Goal: Use online tool/utility: Use online tool/utility

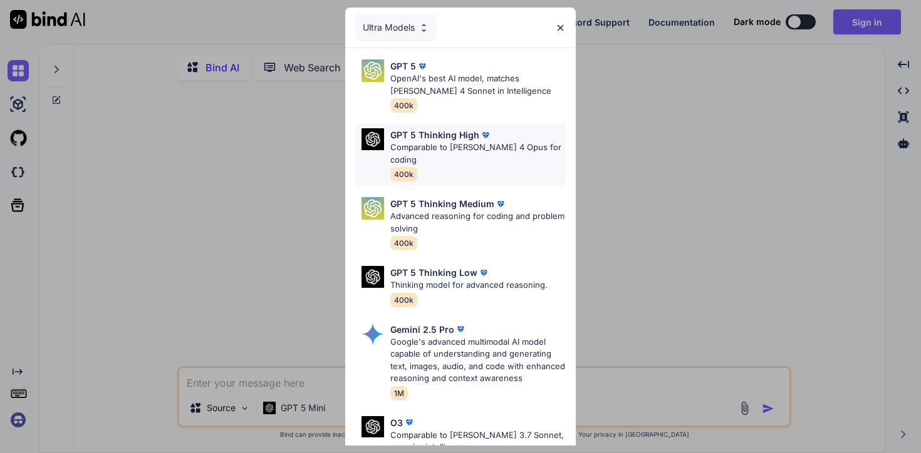
click at [496, 145] on p "Comparable to Claude 4 Opus for coding" at bounding box center [477, 154] width 175 height 24
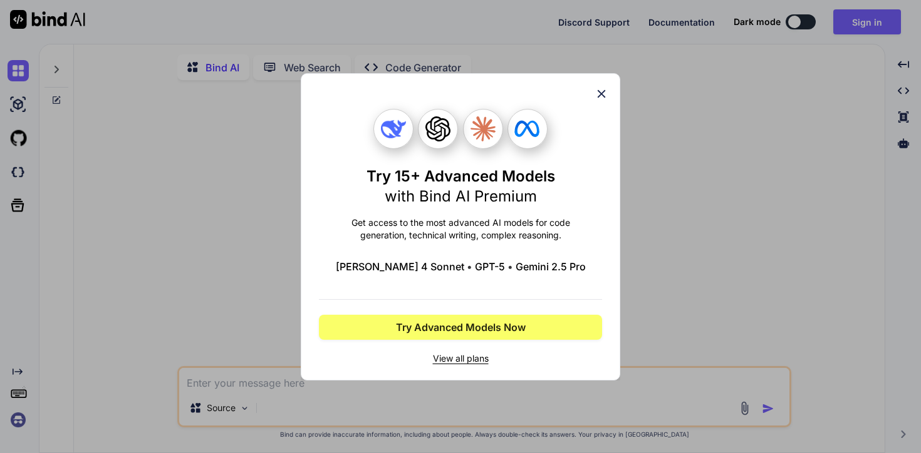
click at [601, 90] on icon at bounding box center [601, 94] width 14 height 14
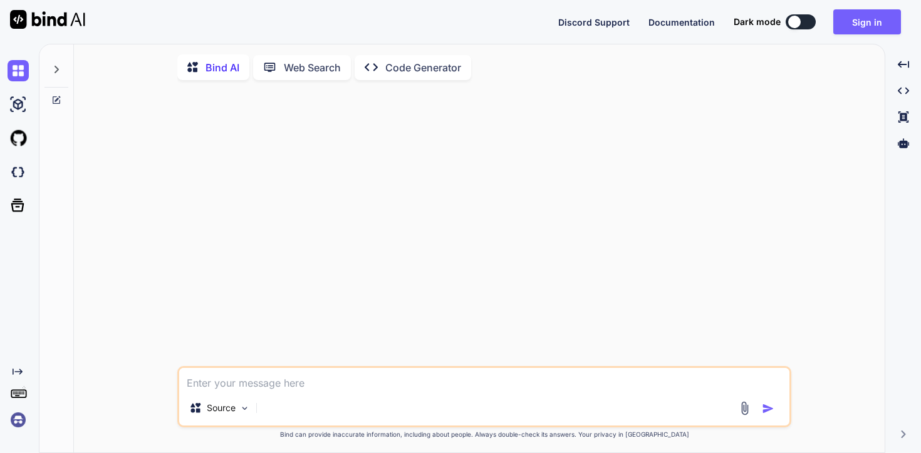
click at [16, 420] on img at bounding box center [18, 420] width 21 height 21
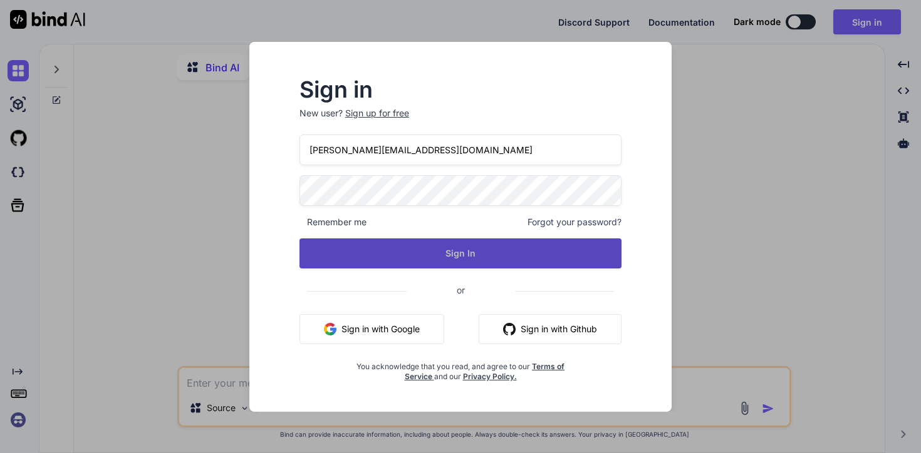
click at [501, 264] on button "Sign In" at bounding box center [460, 254] width 322 height 30
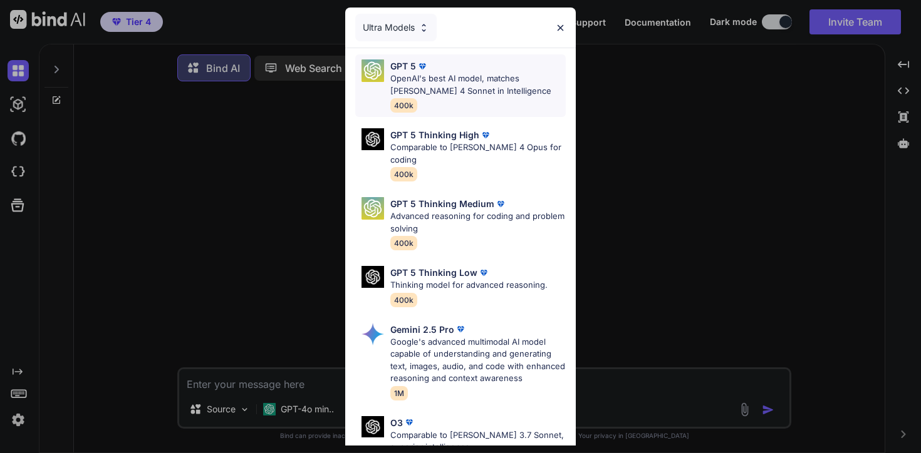
click at [476, 93] on p "OpenAI's best AI model, matches Claude 4 Sonnet in Intelligence" at bounding box center [477, 85] width 175 height 24
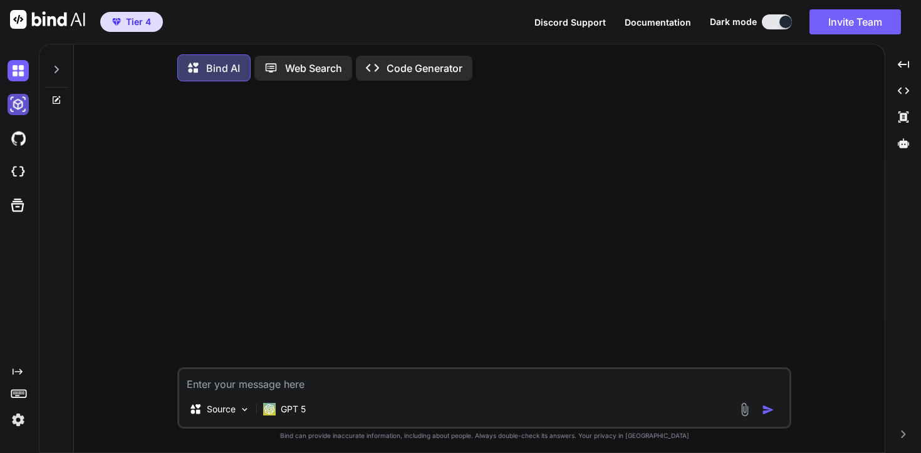
click at [22, 109] on img at bounding box center [18, 104] width 21 height 21
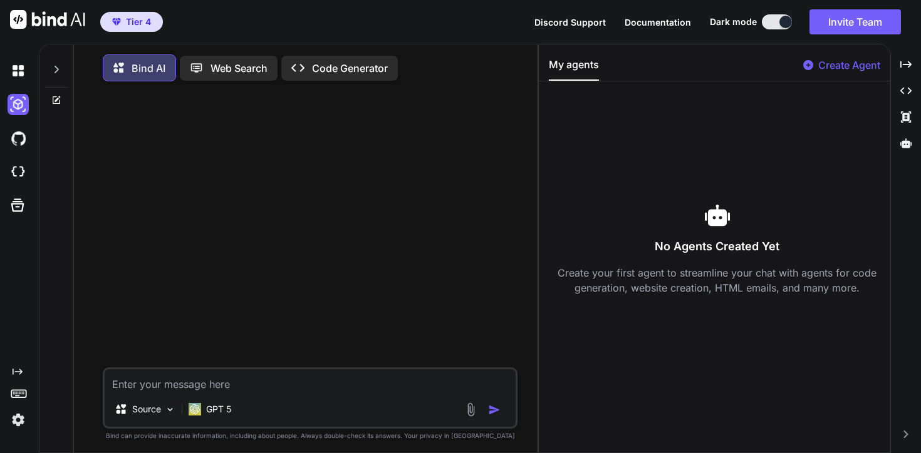
click at [56, 71] on icon at bounding box center [56, 70] width 10 height 10
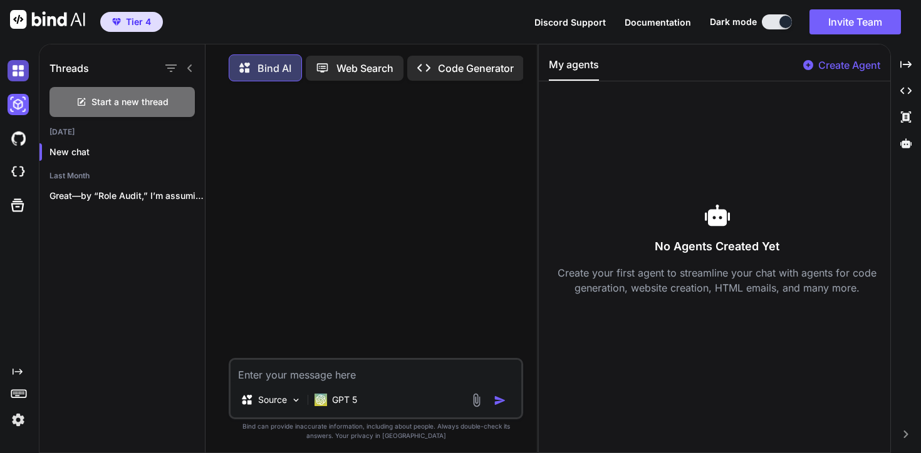
click at [16, 70] on img at bounding box center [18, 70] width 21 height 21
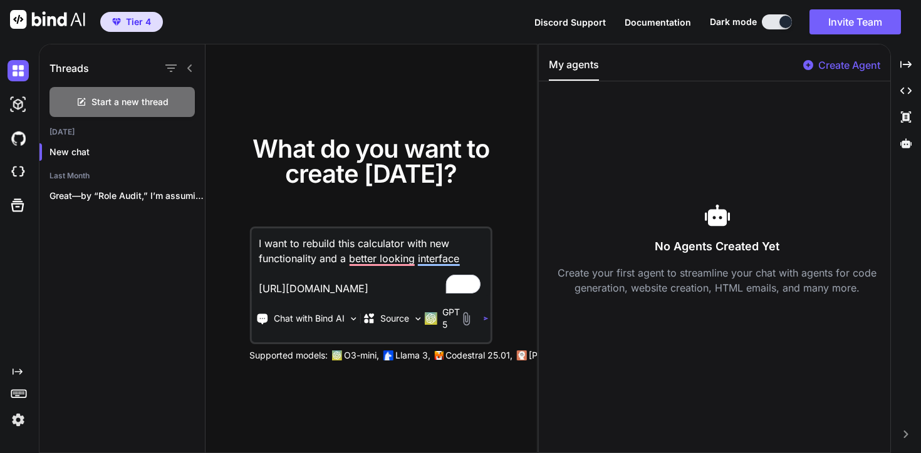
click at [6, 137] on div at bounding box center [17, 138] width 34 height 34
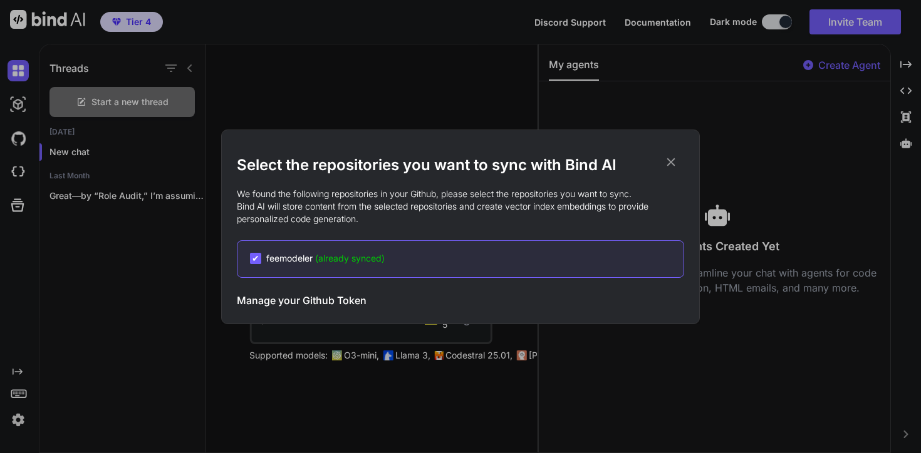
click at [316, 58] on div "Select the repositories you want to sync with Bind AI We found the following re…" at bounding box center [460, 226] width 921 height 453
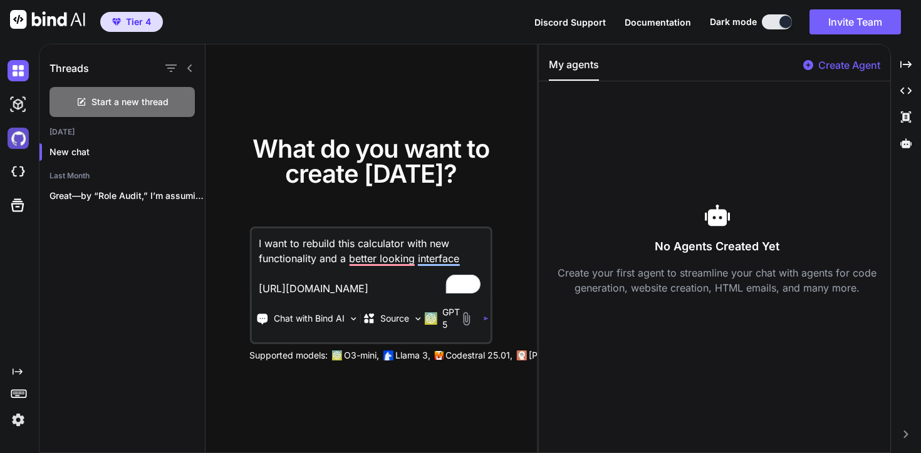
click at [11, 140] on img at bounding box center [18, 138] width 21 height 21
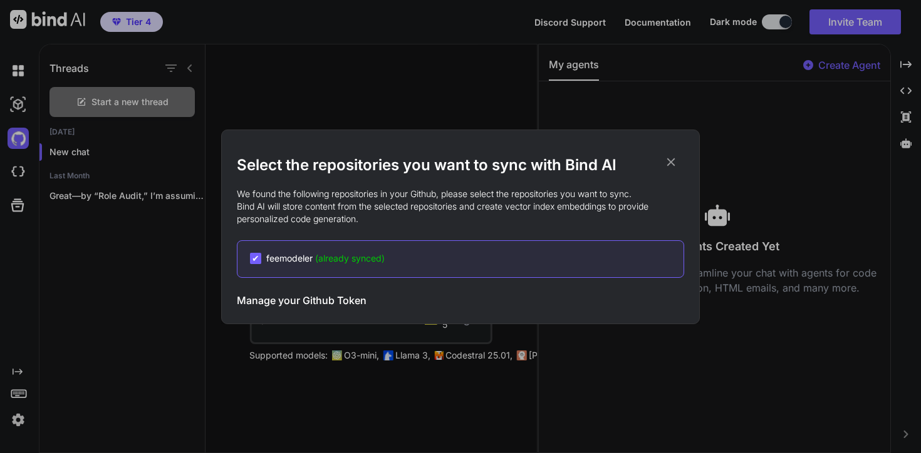
click at [384, 82] on div "Select the repositories you want to sync with Bind AI We found the following re…" at bounding box center [460, 226] width 921 height 453
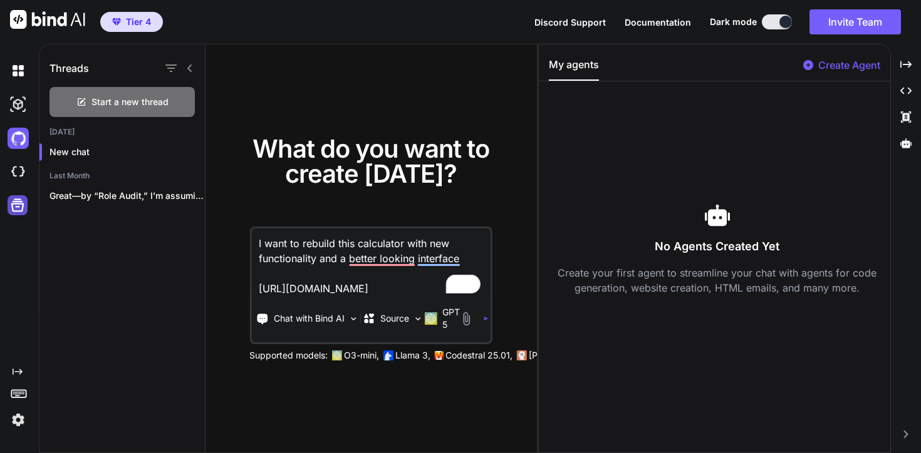
click at [16, 202] on icon at bounding box center [18, 206] width 18 height 18
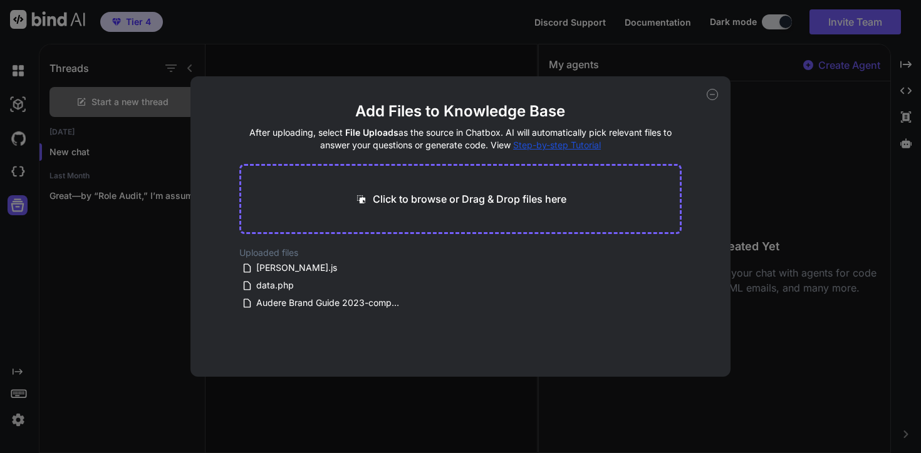
click at [539, 45] on div "Add Files to Knowledge Base After uploading, select File Uploads as the source …" at bounding box center [460, 226] width 921 height 453
type textarea "x"
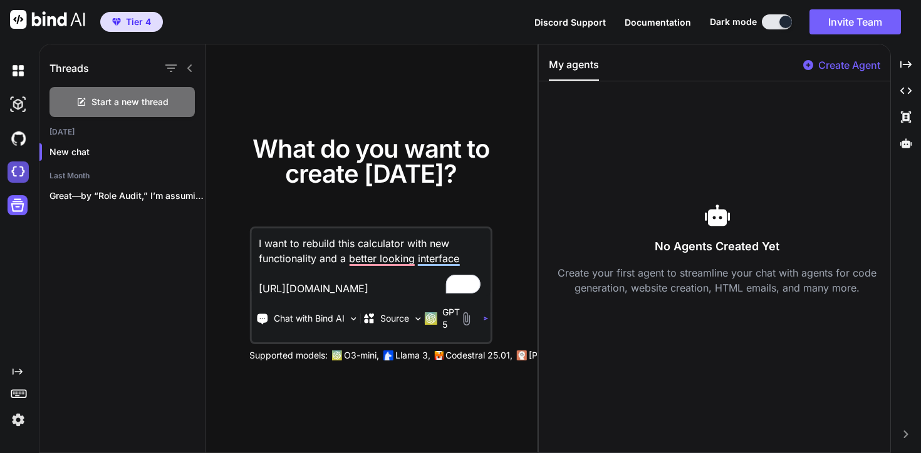
click at [15, 168] on img at bounding box center [18, 172] width 21 height 21
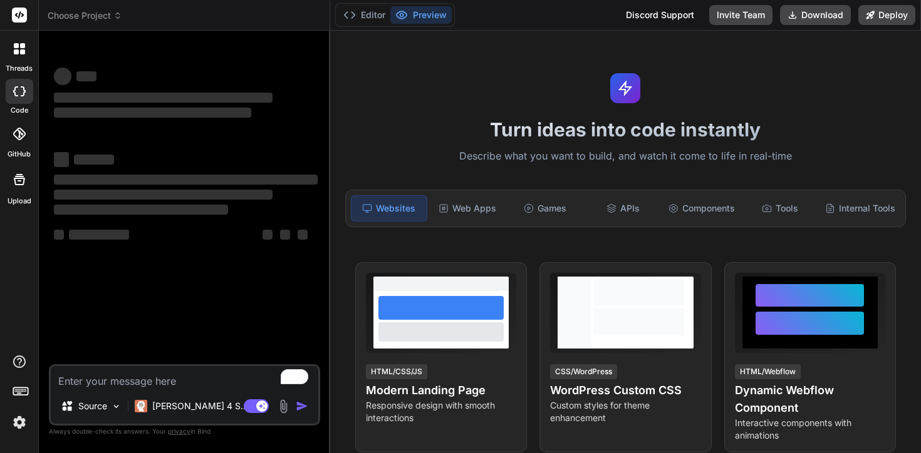
type textarea "x"
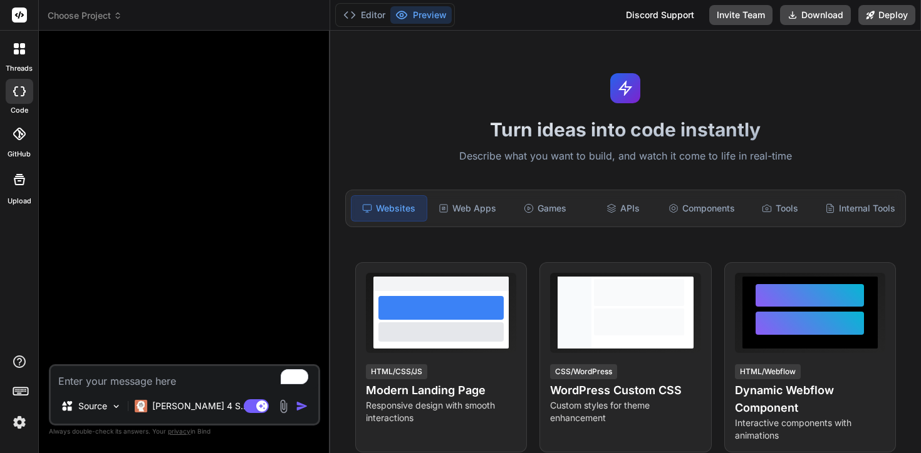
type textarea "C"
type textarea "x"
type textarea "Cr"
type textarea "x"
type textarea "Cre"
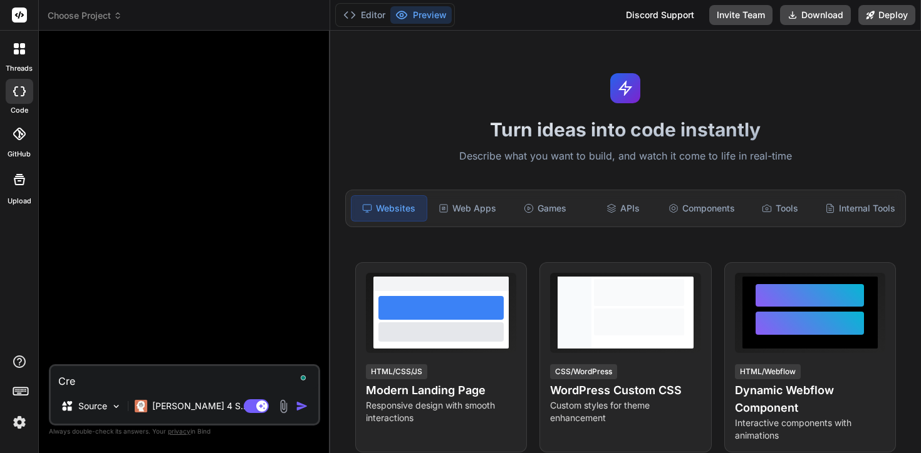
type textarea "x"
type textarea "Crea"
type textarea "x"
type textarea "Crear"
type textarea "x"
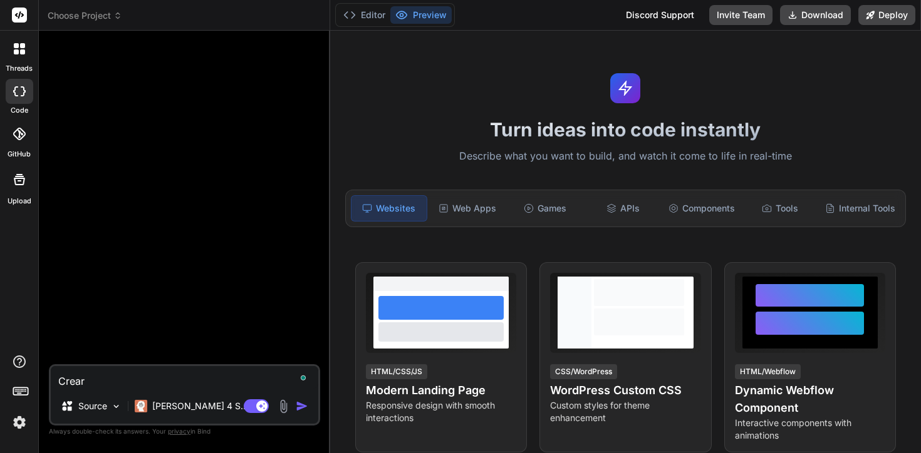
type textarea "Crea"
type textarea "x"
type textarea "Creat"
type textarea "x"
type textarea "Create"
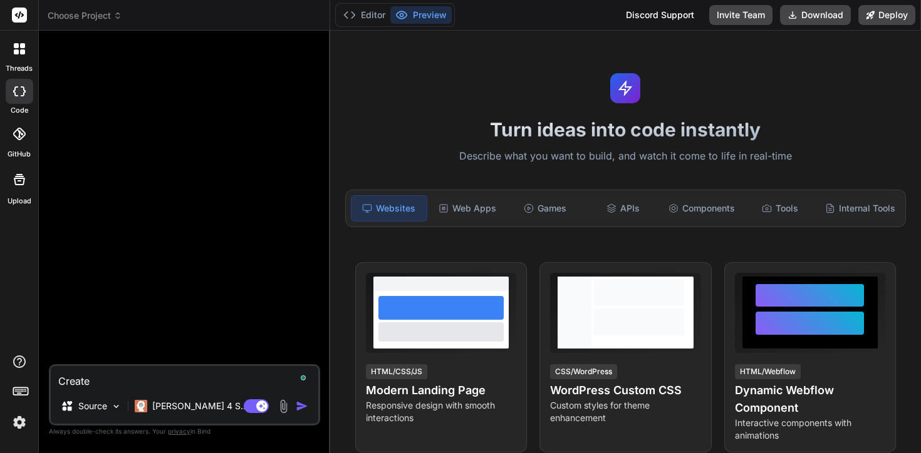
type textarea "x"
type textarea "Create"
type textarea "x"
type textarea "Create a"
type textarea "x"
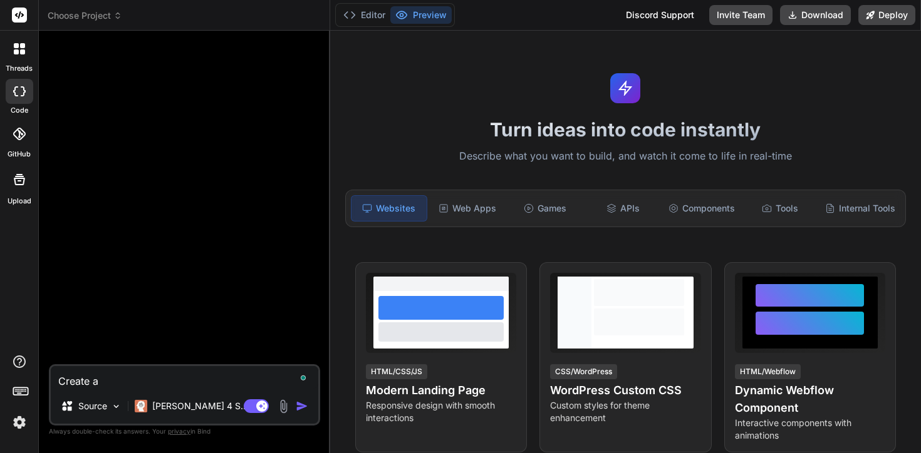
type textarea "Create a"
type textarea "x"
type textarea "Create a b"
type textarea "x"
type textarea "Create a bs"
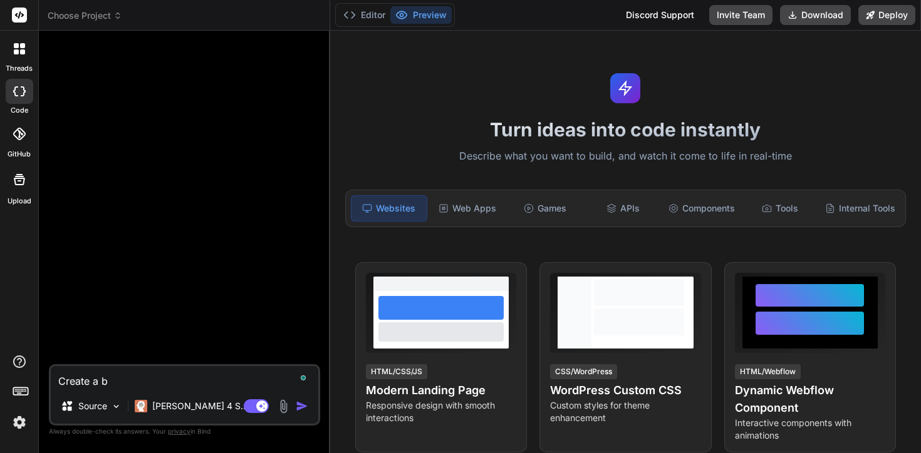
type textarea "x"
type textarea "Create a b"
type textarea "x"
type textarea "Create a ba"
type textarea "x"
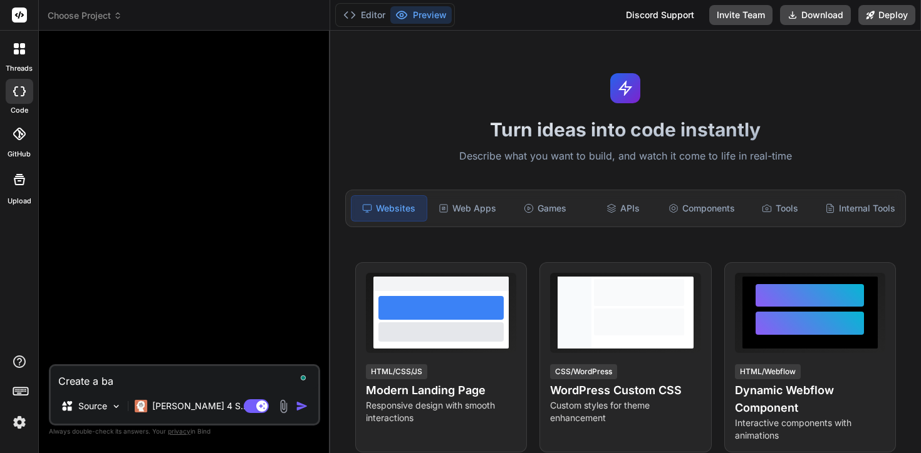
type textarea "Create a bas"
type textarea "x"
type textarea "Create a basi"
type textarea "x"
type textarea "Create a basic"
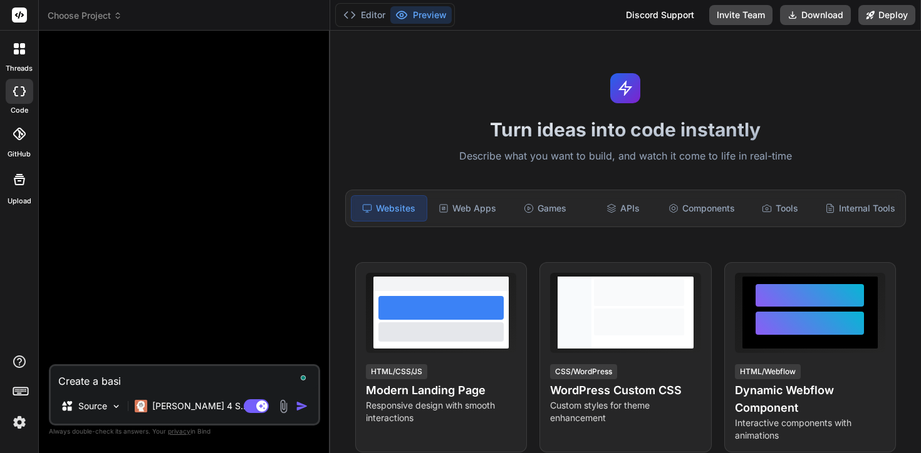
type textarea "x"
type textarea "Create a basic"
type textarea "x"
type textarea "Create a basic k"
type textarea "x"
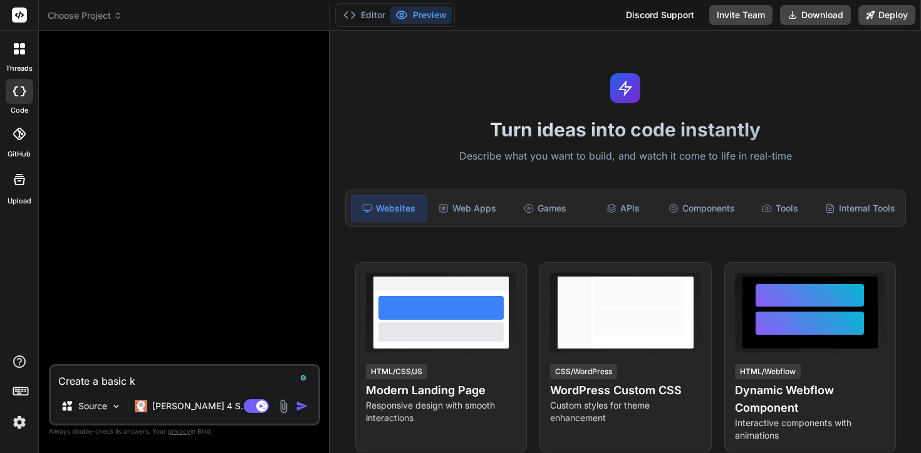
type textarea "Create a basic ka"
type textarea "x"
type textarea "Create a basic kan"
type textarea "x"
type textarea "Create a basic kanb"
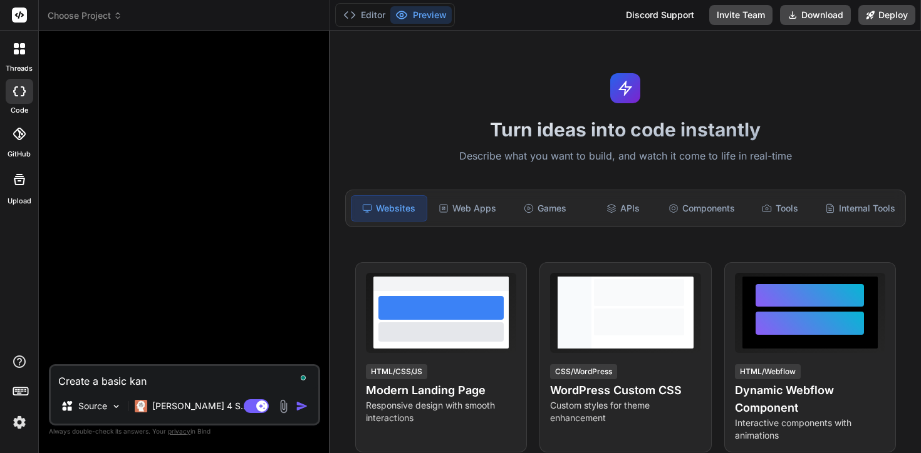
type textarea "x"
type textarea "Create a basic kanba"
type textarea "x"
type textarea "Create a basic kanban"
type textarea "x"
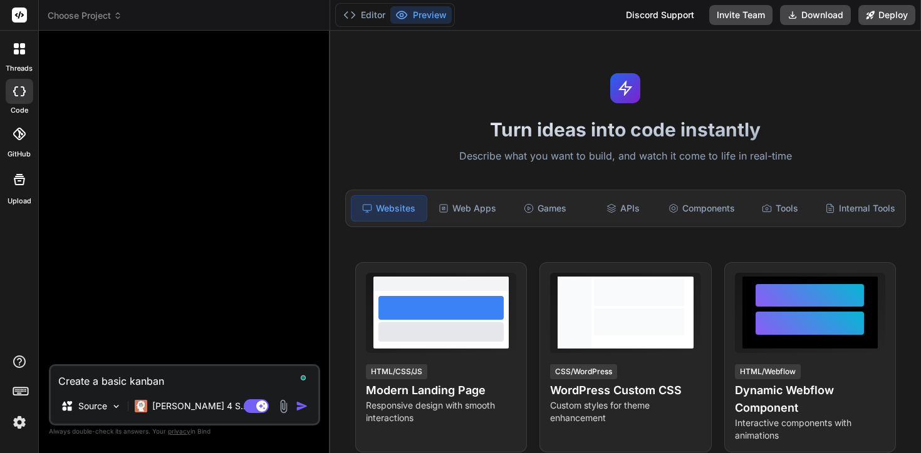
type textarea "Create a basic kanban"
type textarea "x"
type textarea "Create a basic kanban b"
type textarea "x"
type textarea "Create a basic kanban bo"
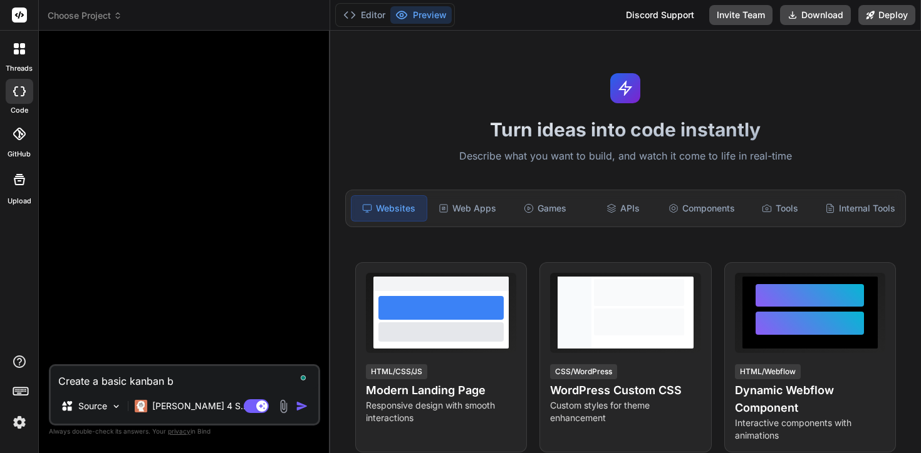
type textarea "x"
type textarea "Create a basic kanban bor"
type textarea "x"
type textarea "Create a basic kanban bora"
type textarea "x"
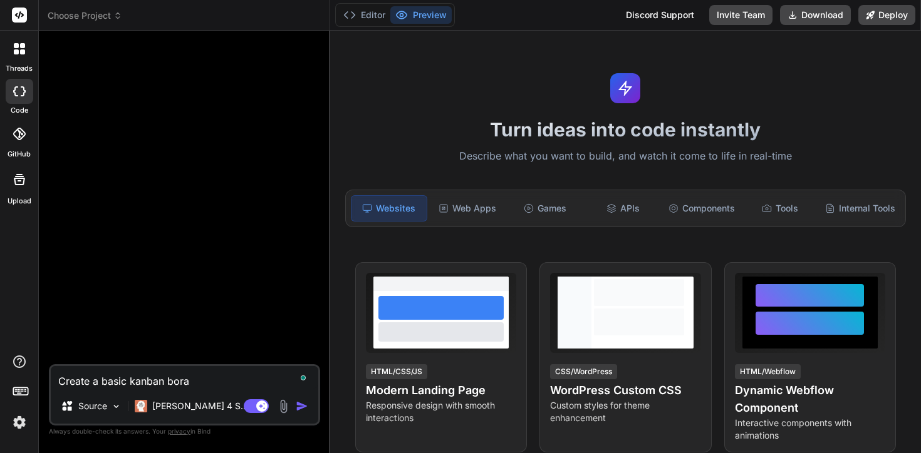
type textarea "Create a basic kanban bor"
type textarea "x"
type textarea "Create a basic kanban bo"
type textarea "x"
type textarea "Create a basic kanban boa"
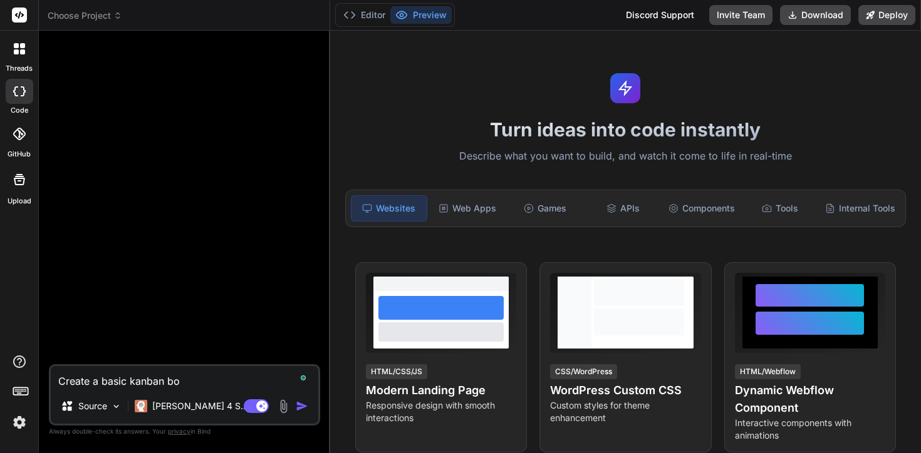
type textarea "x"
type textarea "Create a basic kanban boar"
type textarea "x"
type textarea "Create a basic kanban board"
type textarea "x"
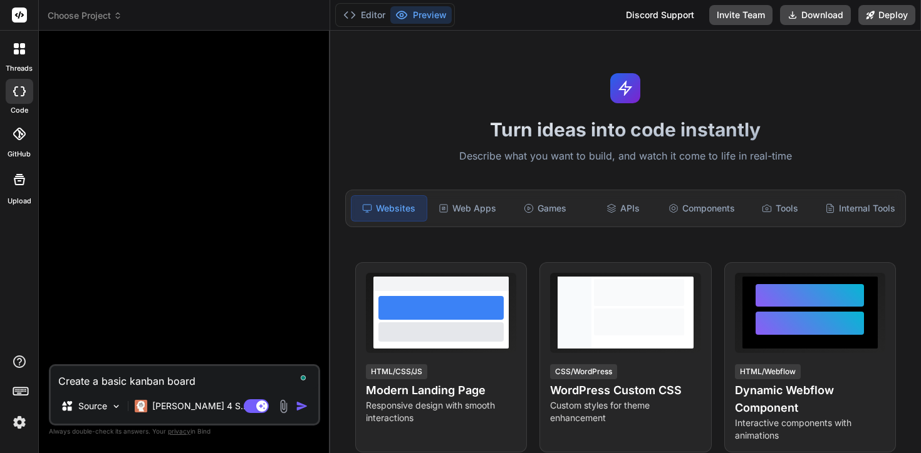
type textarea "Create a basic kanban board"
type textarea "x"
type textarea "Create a basic kanban board w"
type textarea "x"
type textarea "Create a basic kanban board wi"
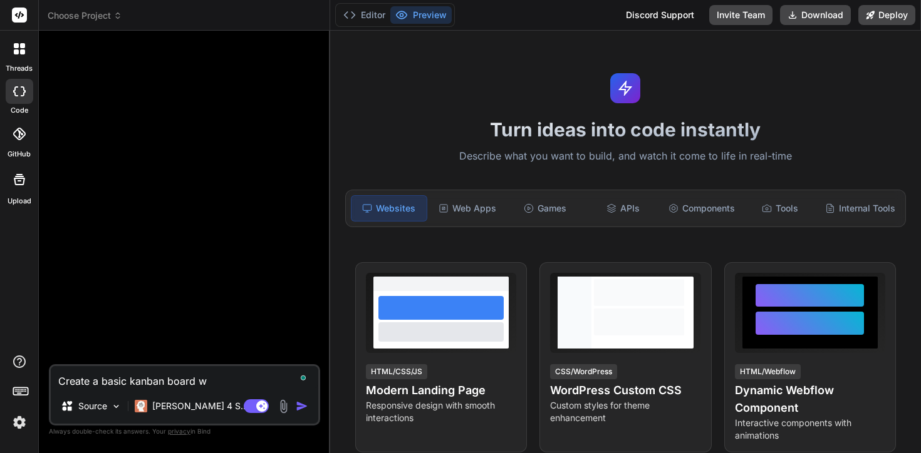
type textarea "x"
type textarea "Create a basic kanban board wir"
type textarea "x"
type textarea "Create a basic kanban board wirh"
type textarea "x"
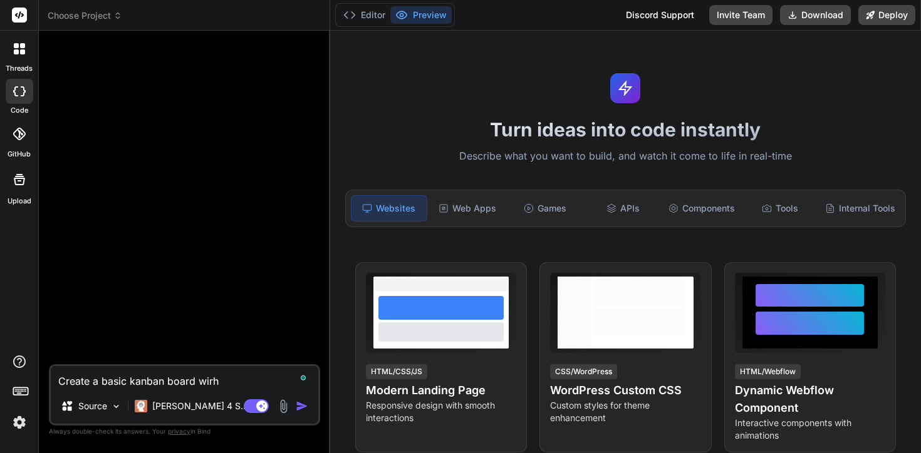
type textarea "Create a basic kanban board wirh"
type textarea "x"
type textarea "Create a basic kanban board wirh c"
type textarea "x"
type textarea "Create a basic kanban board wirh ca"
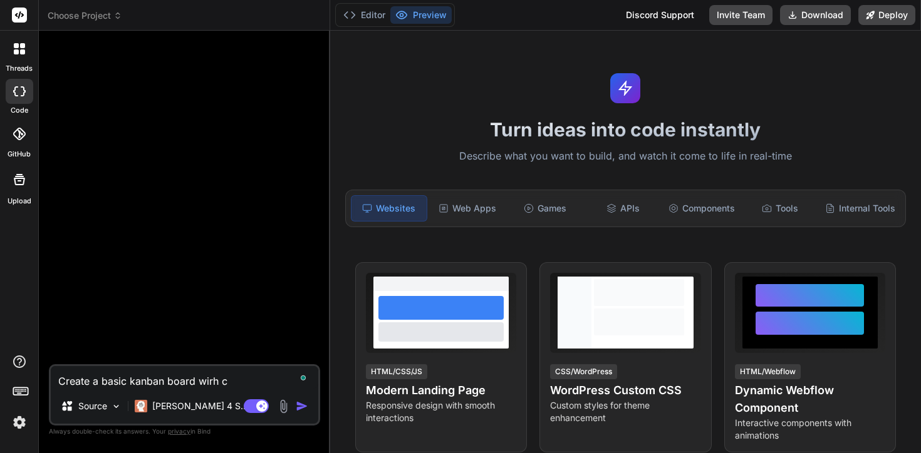
type textarea "x"
type textarea "Create a basic kanban board wirh car"
type textarea "x"
type textarea "Create a basic kanban board wirh card"
type textarea "x"
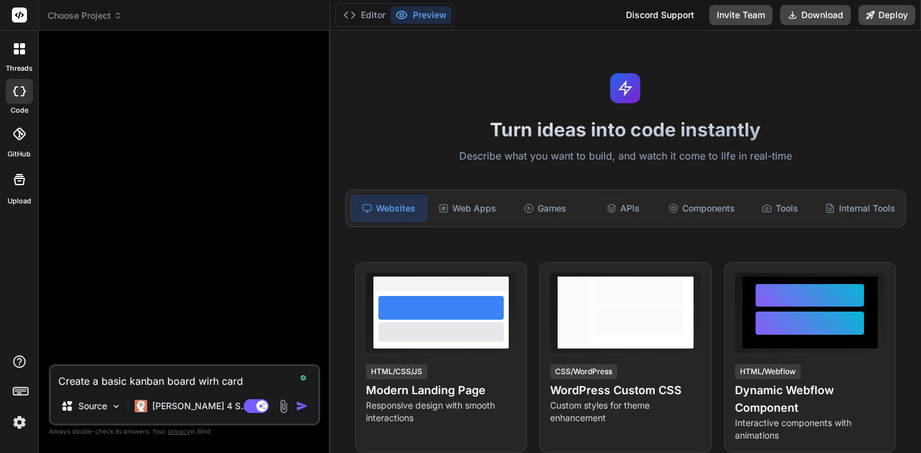
type textarea "Create a basic kanban board wirh cards"
type textarea "x"
type textarea "Create a basic kanban board wirh cards"
type textarea "x"
type textarea "Create a basic kanban board wirh cards t"
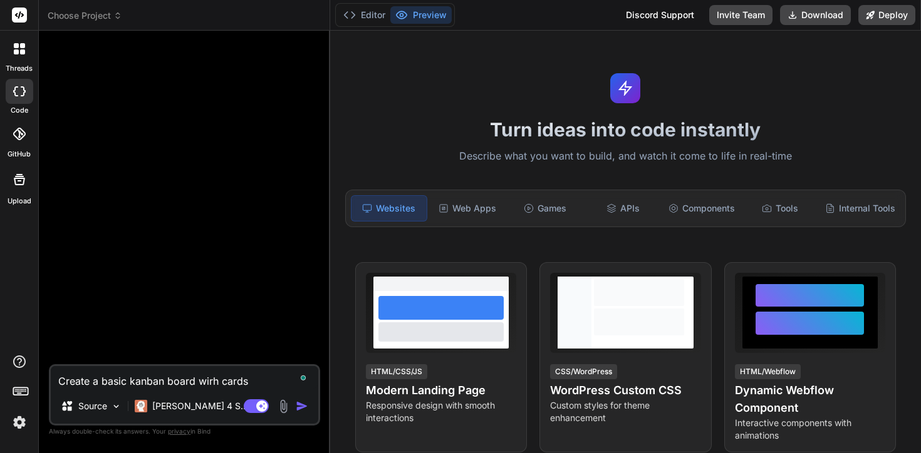
type textarea "x"
type textarea "Create a basic kanban board wirh cards th"
type textarea "x"
type textarea "Create a basic kanban board wirh cards tha"
type textarea "x"
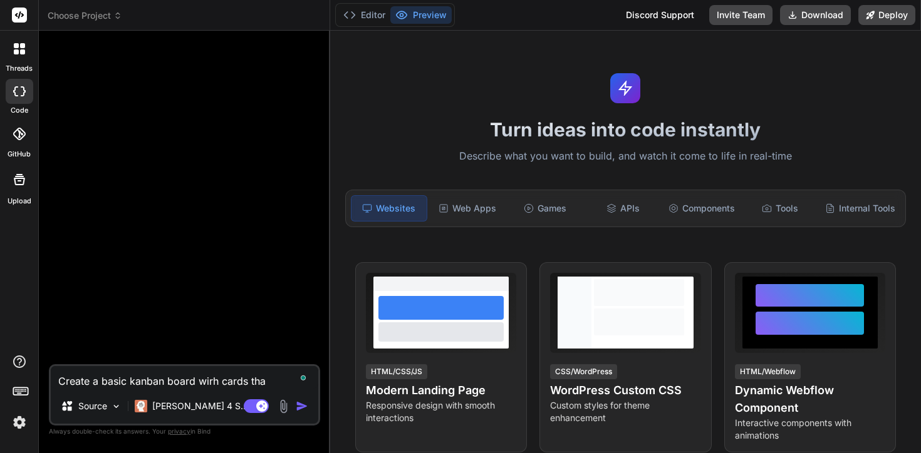
type textarea "Create a basic kanban board wirh cards that"
type textarea "x"
type textarea "Create a basic kanban board wirh cards that"
type textarea "x"
type textarea "Create a basic kanban board wirh cards that I"
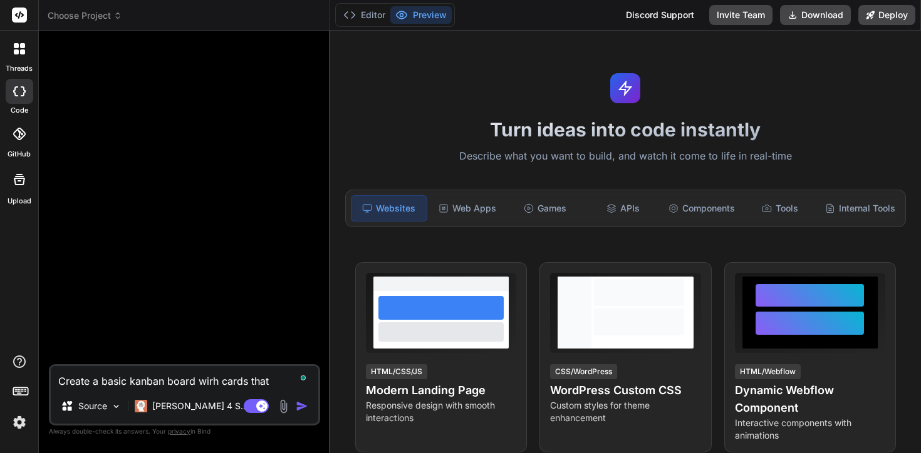
type textarea "x"
type textarea "Create a basic kanban board wirh cards that I"
type textarea "x"
type textarea "Create a basic kanban board wirh cards that I c"
type textarea "x"
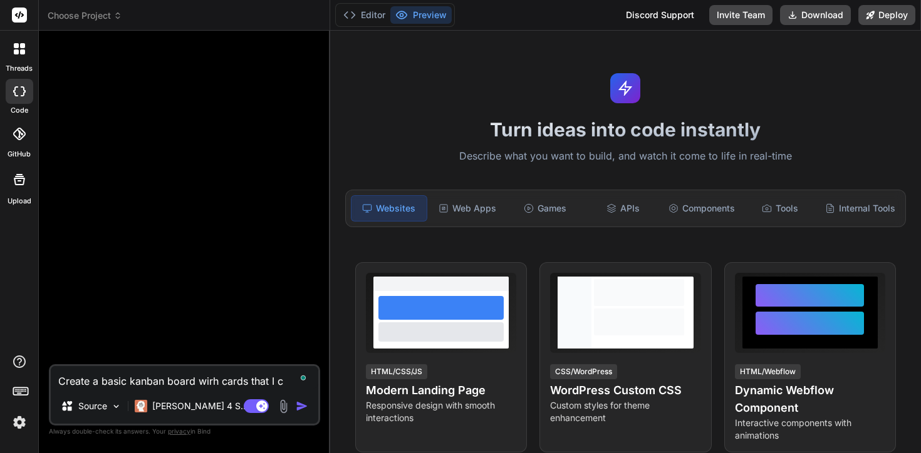
type textarea "Create a basic kanban board wirh cards that I ca"
type textarea "x"
type textarea "Create a basic kanban board wirh cards that I can"
type textarea "x"
type textarea "Create a basic kanban board wirh cards that I can"
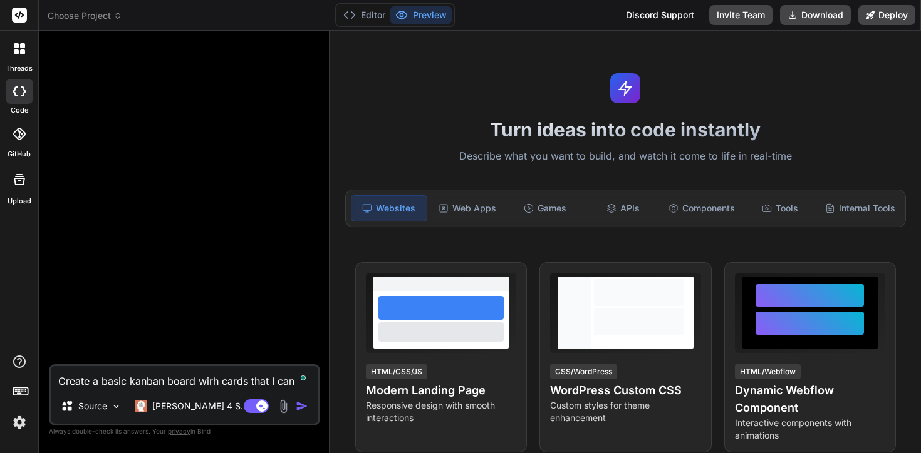
type textarea "x"
type textarea "Create a basic kanban board wirh cards that I can m"
type textarea "x"
type textarea "Create a basic kanban board wirh cards that I can mov"
type textarea "x"
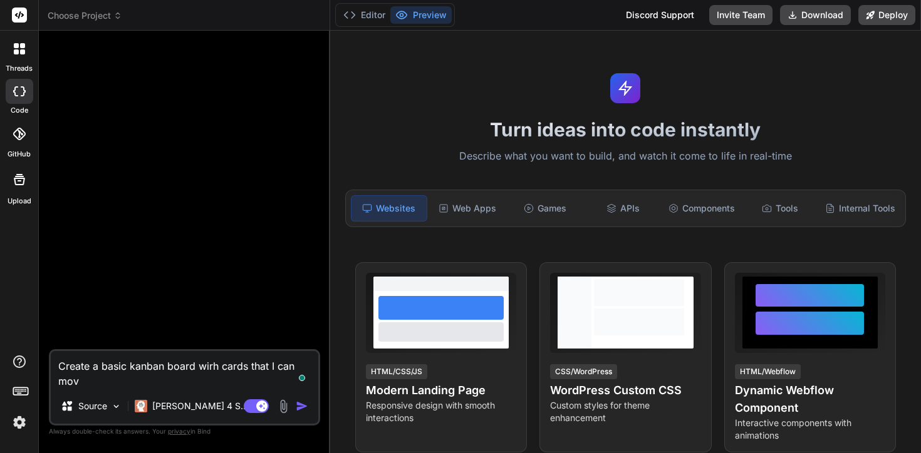
type textarea "Create a basic kanban board wirh cards that I can move"
type textarea "x"
type textarea "Create a basic kanban board wirh cards that I can move"
type textarea "x"
type textarea "Create a basic kanban board wirh cards that I can move f"
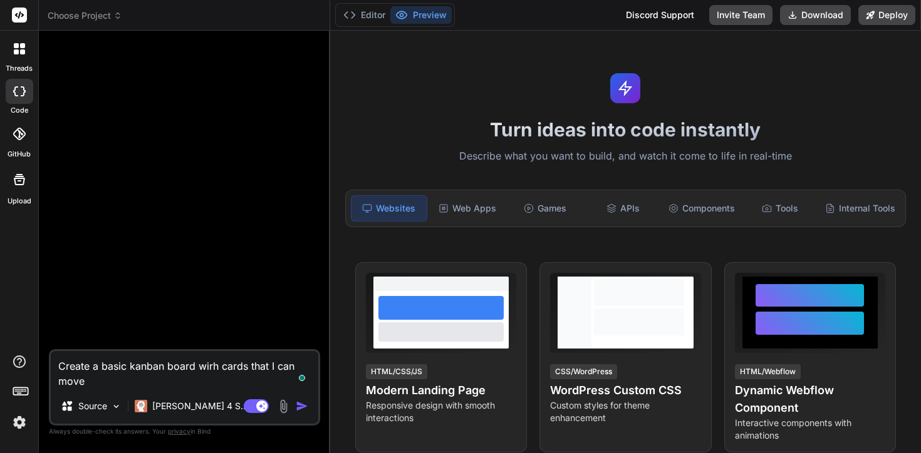
type textarea "x"
type textarea "Create a basic kanban board wirh cards that I can move fr"
type textarea "x"
type textarea "Create a basic kanban board wirh cards that I can move fro"
type textarea "x"
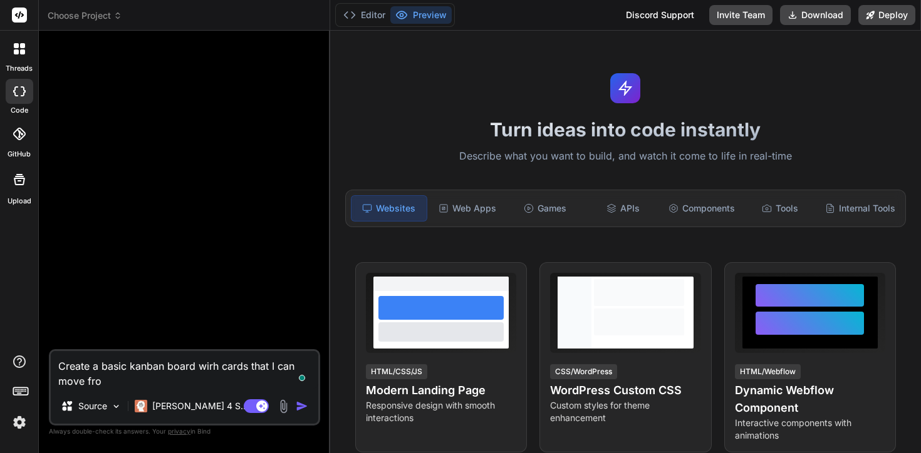
type textarea "Create a basic kanban board wirh cards that I can move from"
type textarea "x"
type textarea "Create a basic kanban board wirh cards that I can move from"
type textarea "x"
type textarea "Create a basic kanban board wirh cards that I can move from o"
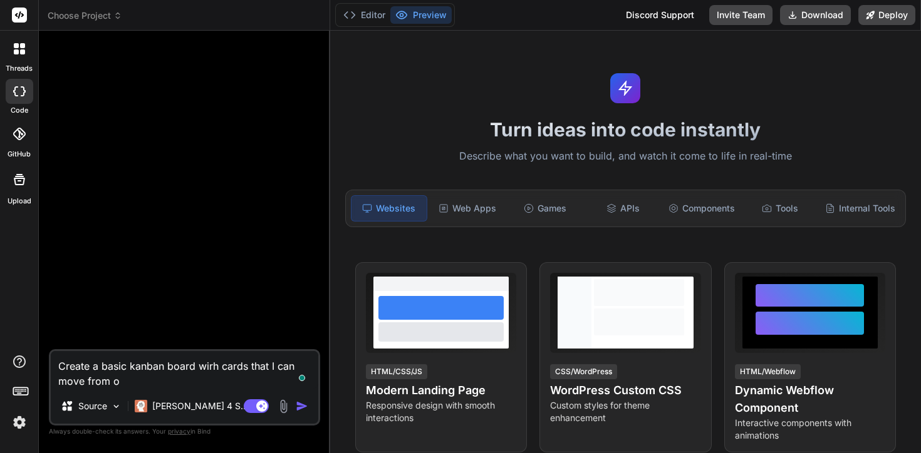
type textarea "x"
type textarea "Create a basic kanban board wirh cards that I can move from on"
type textarea "x"
type textarea "Create a basic kanban board wirh cards that I can move from one"
type textarea "x"
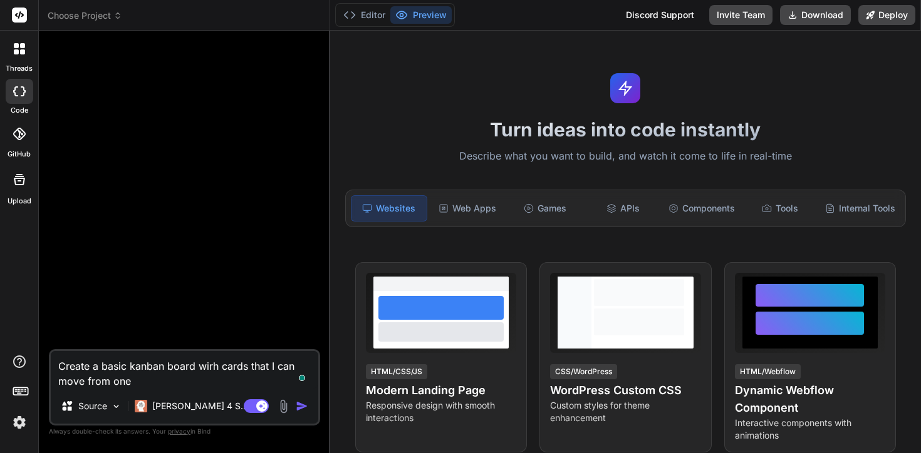
type textarea "Create a basic kanban board wirh cards that I can move from one"
type textarea "x"
type textarea "Create a basic kanban board wirh cards that I can move from one c"
type textarea "x"
type textarea "Create a basic kanban board wirh cards that I can move from one cl"
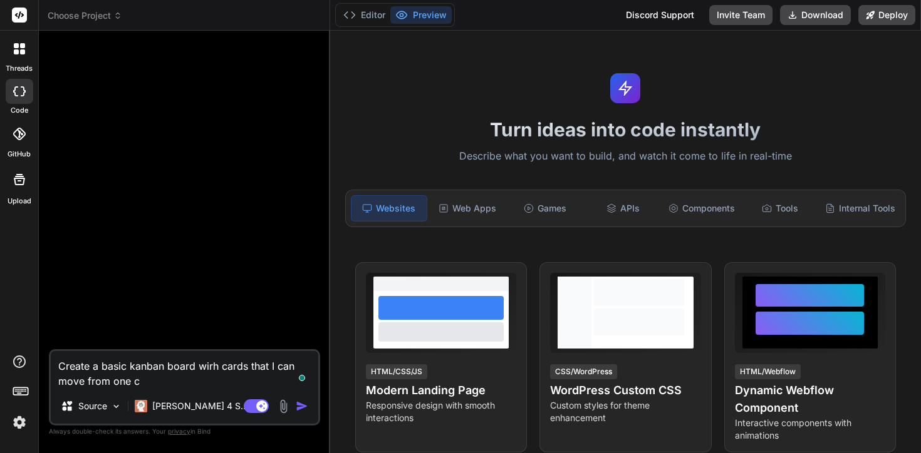
type textarea "x"
type textarea "Create a basic kanban board wirh cards that I can move from one clu"
type textarea "x"
type textarea "Create a basic kanban board wirh cards that I can move from one clul"
type textarea "x"
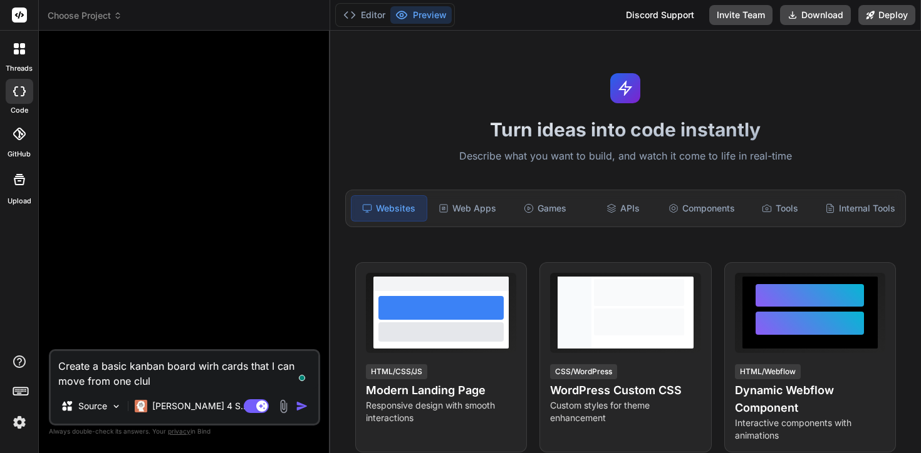
type textarea "Create a basic kanban board wirh cards that I can move from one clulm"
type textarea "x"
type textarea "Create a basic kanban board wirh cards that I can move from one clulmn"
type textarea "x"
type textarea "Create a basic kanban board wirh cards that I can move from one clulmn"
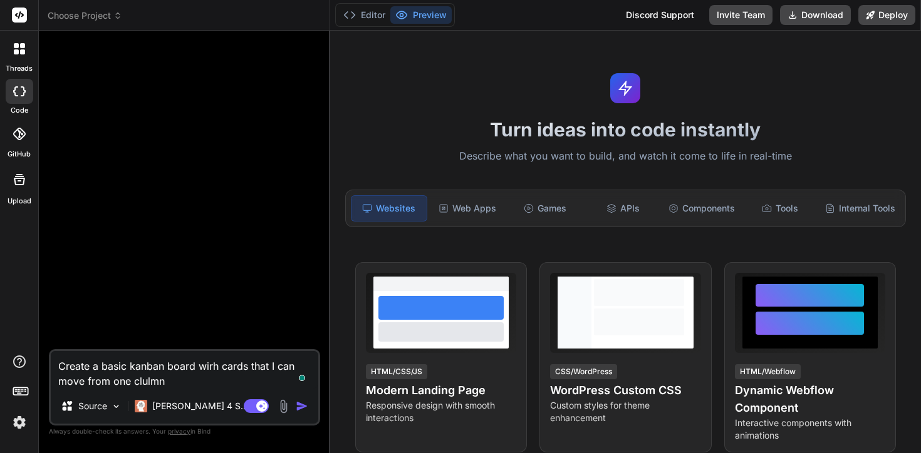
type textarea "x"
type textarea "Create a basic kanban board wirh cards that I can move from one clulmn t"
type textarea "x"
type textarea "Create a basic kanban board wirh cards that I can move from one clulmn to"
type textarea "x"
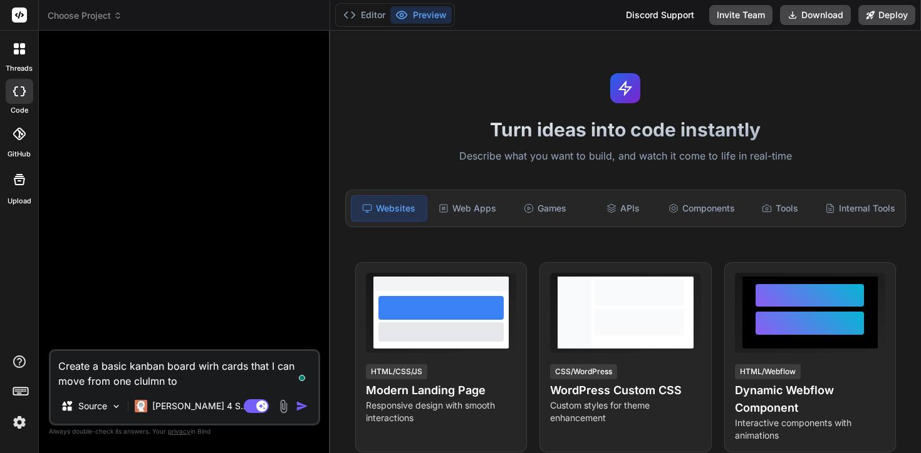
type textarea "Create a basic kanban board wirh cards that I can move from one clulmn to"
type textarea "x"
type textarea "Create a basic kanban board wirh cards that I can move from one clulmn to a"
type textarea "x"
type textarea "Create a basic kanban board wirh cards that I can move from one clulmn to an"
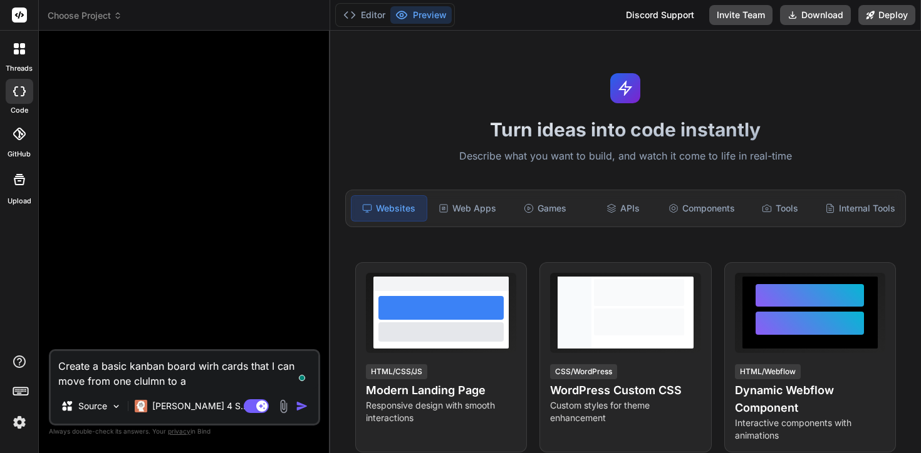
type textarea "x"
type textarea "Create a basic kanban board wirh cards that I can move from one clulmn to ano"
type textarea "x"
type textarea "Create a basic kanban board wirh cards that I can move from one clulmn to anot"
type textarea "x"
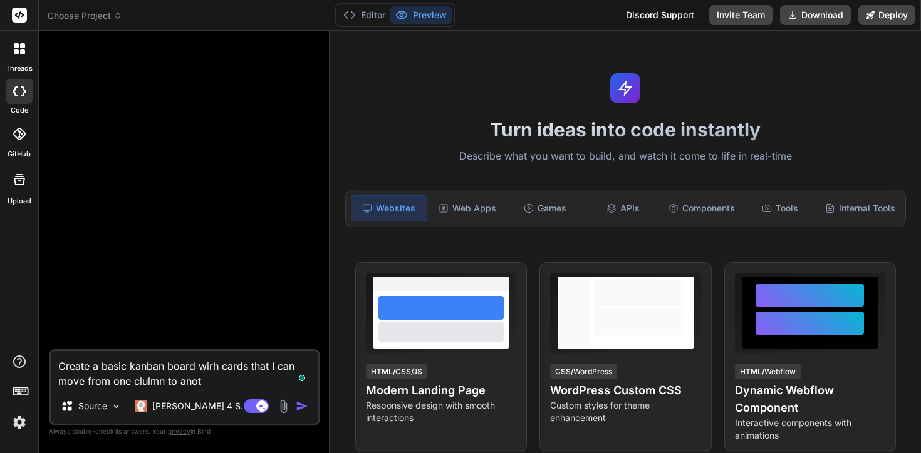
type textarea "Create a basic kanban board wirh cards that I can move from one clulmn to anoth"
type textarea "x"
type textarea "Create a basic kanban board wirh cards that I can move from one clulmn to anothe"
type textarea "x"
type textarea "Create a basic kanban board wirh cards that I can move from one clulmn to anoth…"
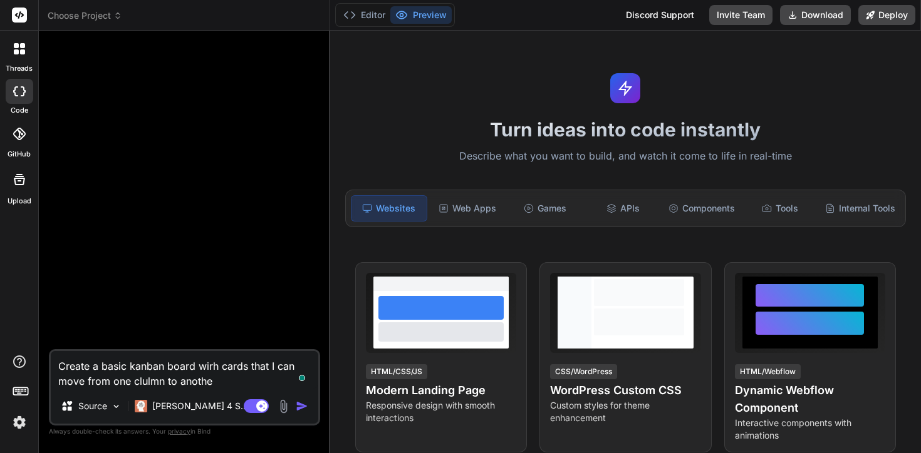
type textarea "x"
click at [152, 385] on textarea "Create a basic kanban board wirh cards that I can move from one clulmn to anoth…" at bounding box center [184, 370] width 267 height 38
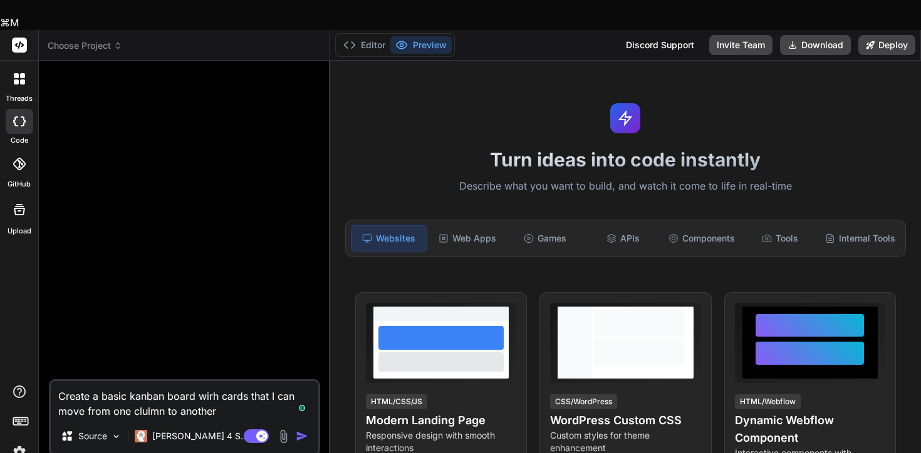
click at [152, 385] on textarea "Create a basic kanban board wirh cards that I can move from one clulmn to anoth…" at bounding box center [184, 400] width 267 height 38
type textarea "Create a basic kanban board wirh cards that I can move from one c to another"
type textarea "x"
type textarea "Create a basic kanban board wirh cards that I can move from one co to another"
type textarea "x"
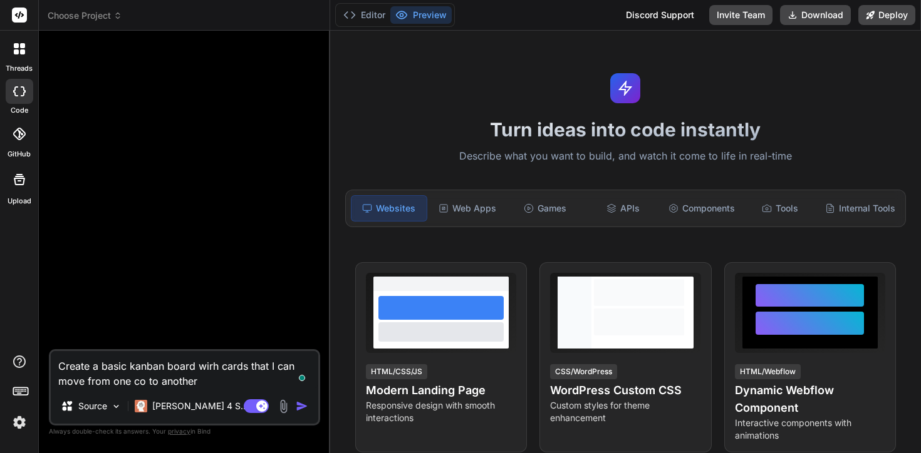
type textarea "Create a basic kanban board wirh cards that I can move from one col to another"
type textarea "x"
type textarea "Create a basic kanban board wirh cards that I can move from one colu to another"
type textarea "x"
type textarea "Create a basic kanban board wirh cards that I can move from one colum to another"
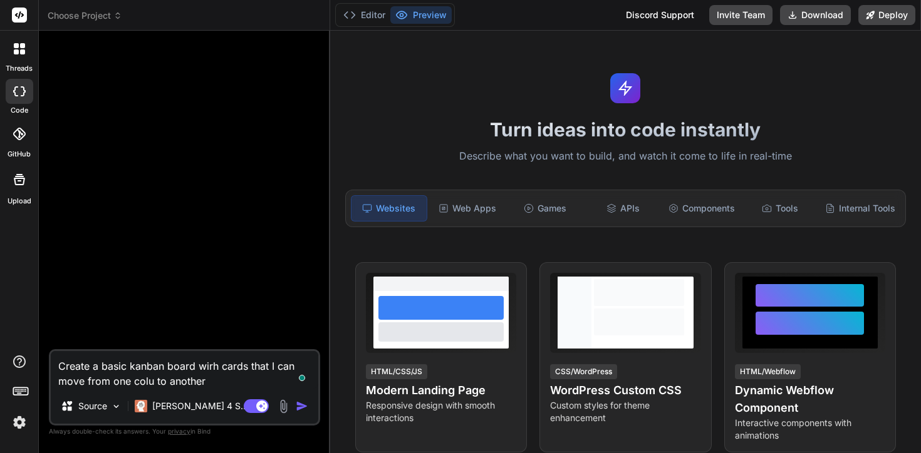
type textarea "x"
type textarea "Create a basic kanban board wirh cards that I can move from one column to anoth…"
type textarea "x"
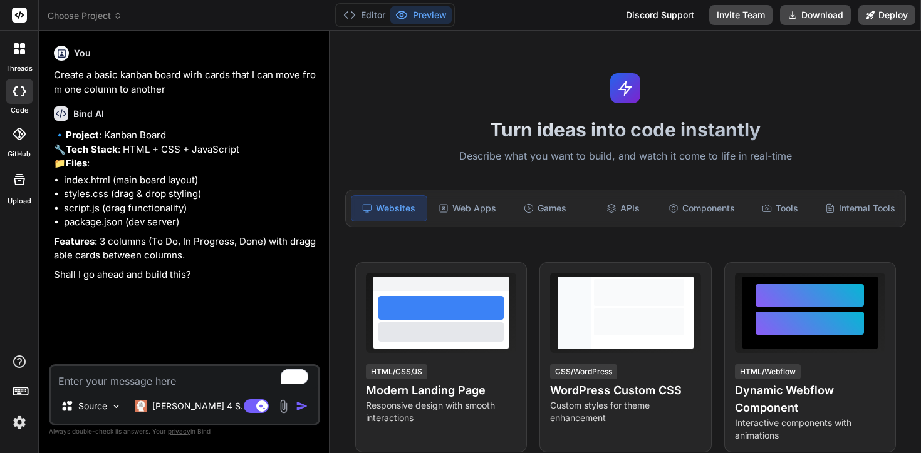
type textarea "x"
type textarea "y"
type textarea "x"
type textarea "ye"
type textarea "x"
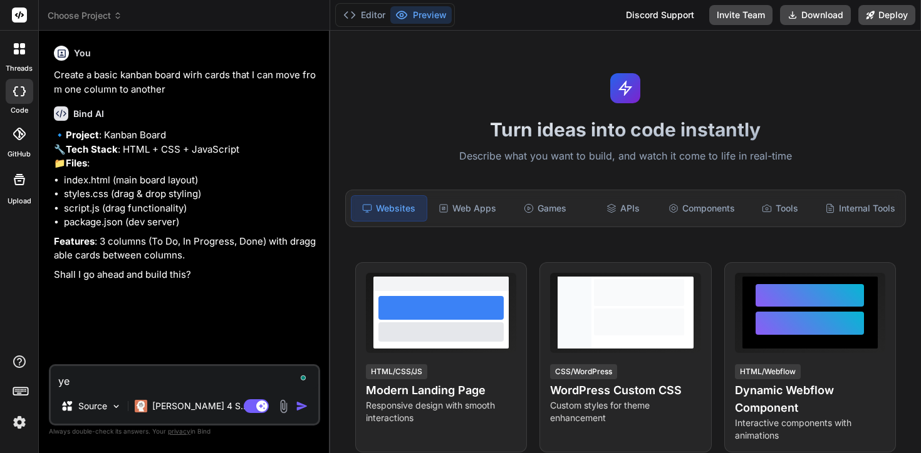
type textarea "yes"
type textarea "x"
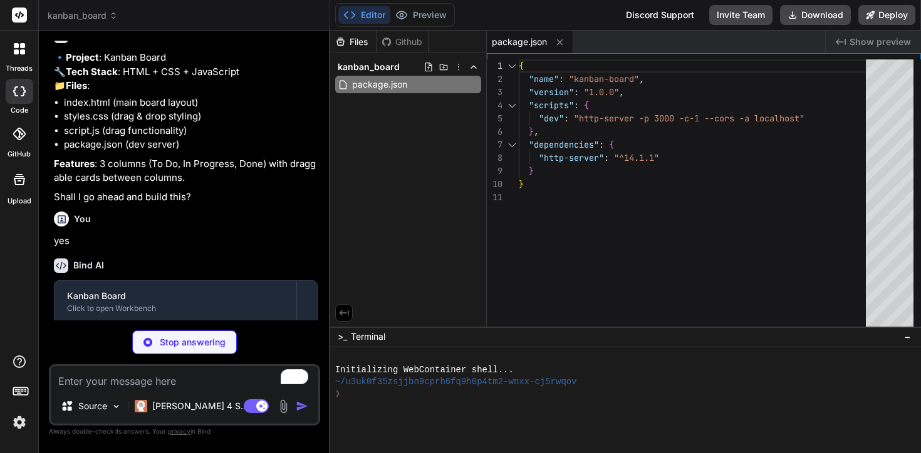
scroll to position [165, 0]
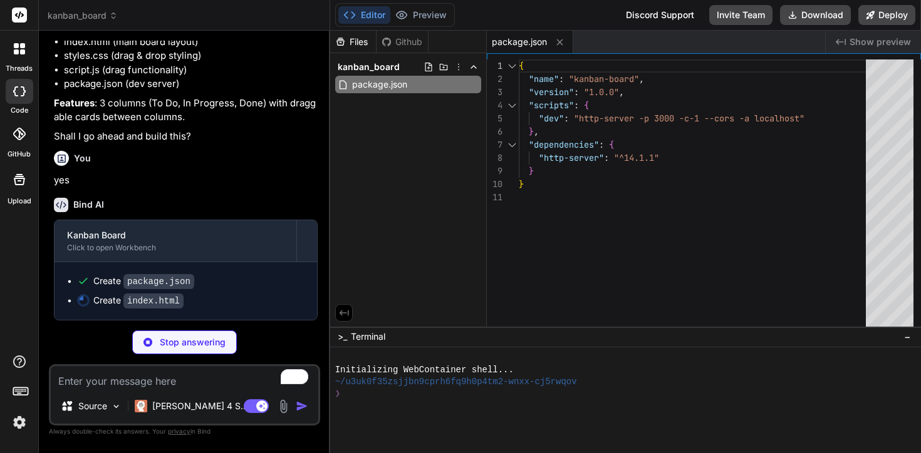
type textarea "x"
type textarea "</body> </html>"
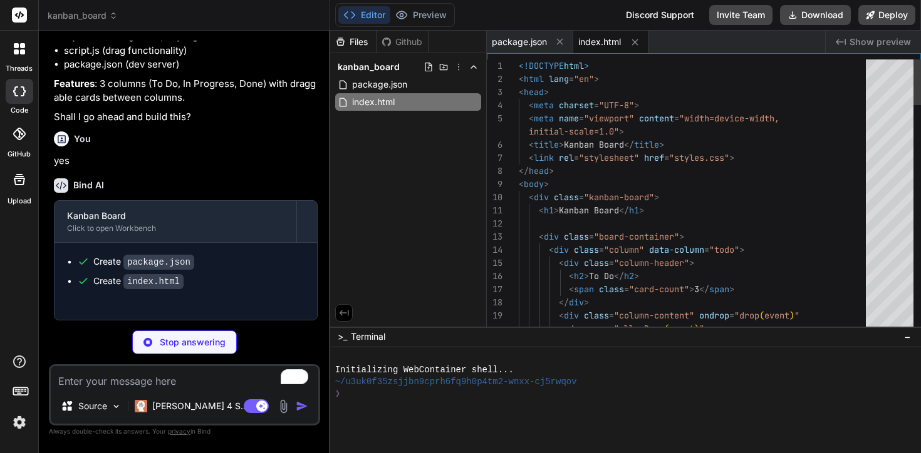
click at [187, 234] on div "Click to open Workbench" at bounding box center [175, 229] width 217 height 10
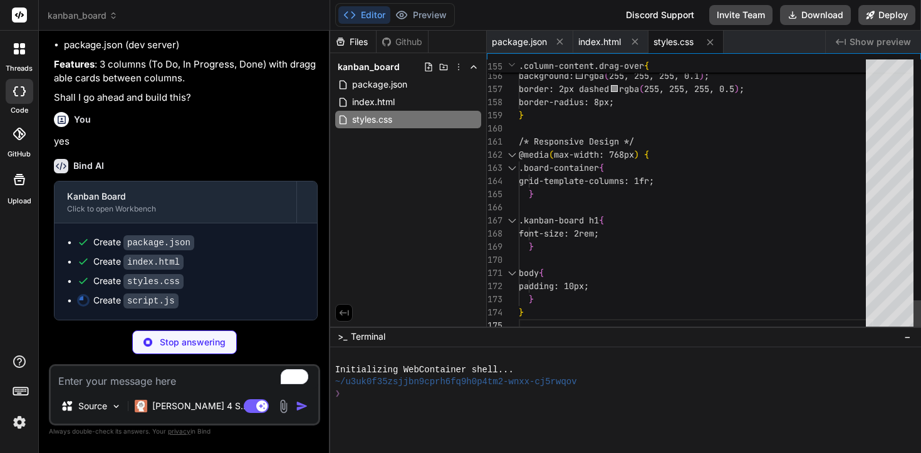
scroll to position [53, 0]
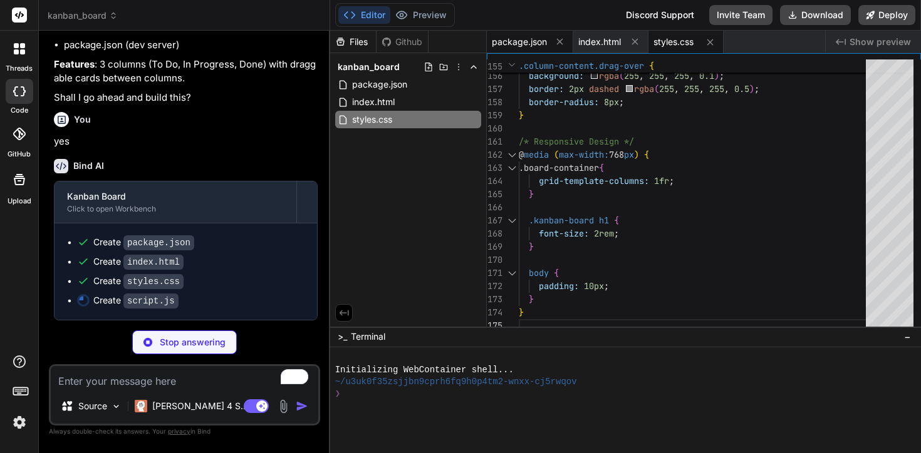
click at [499, 43] on span "package.json" at bounding box center [519, 42] width 55 height 13
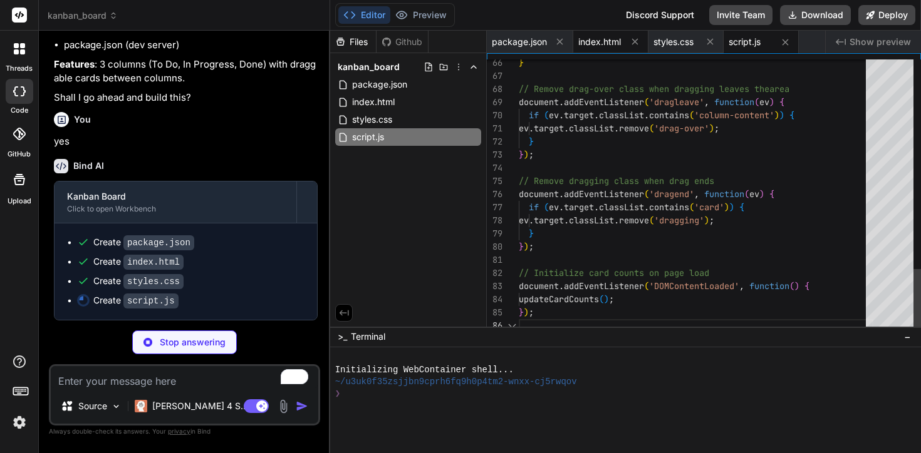
scroll to position [105, 0]
click at [598, 43] on span "index.html" at bounding box center [599, 42] width 43 height 13
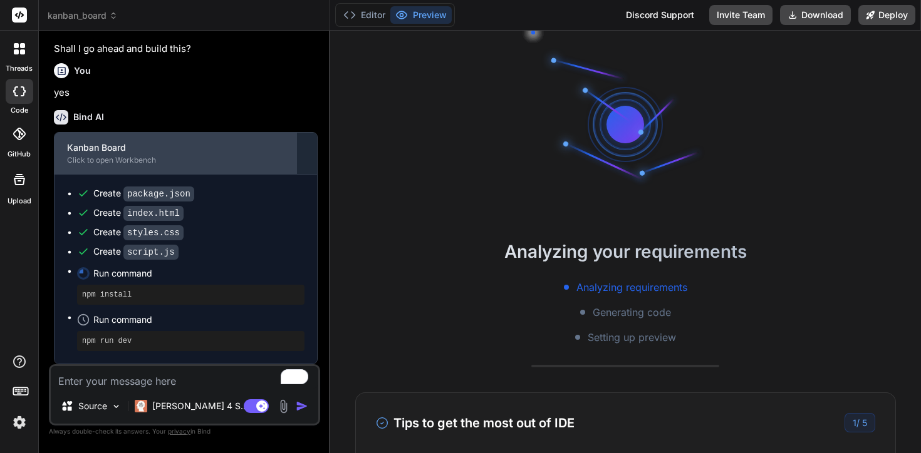
scroll to position [252, 0]
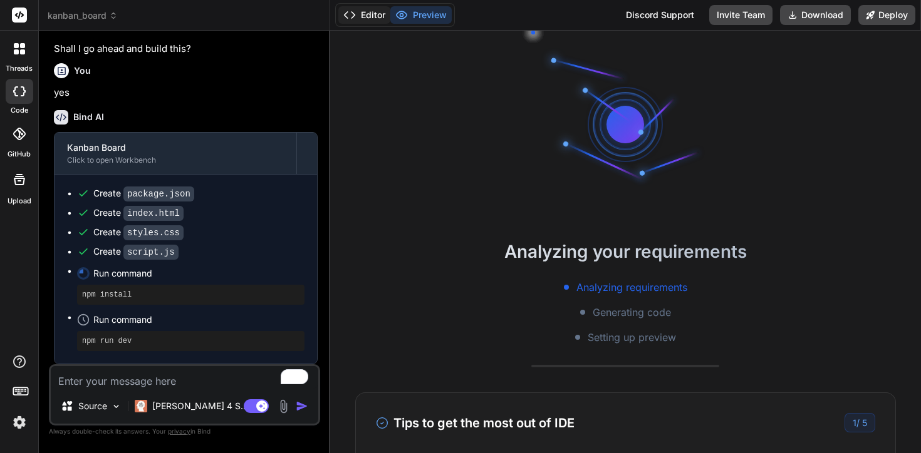
click at [366, 13] on button "Editor" at bounding box center [364, 15] width 52 height 18
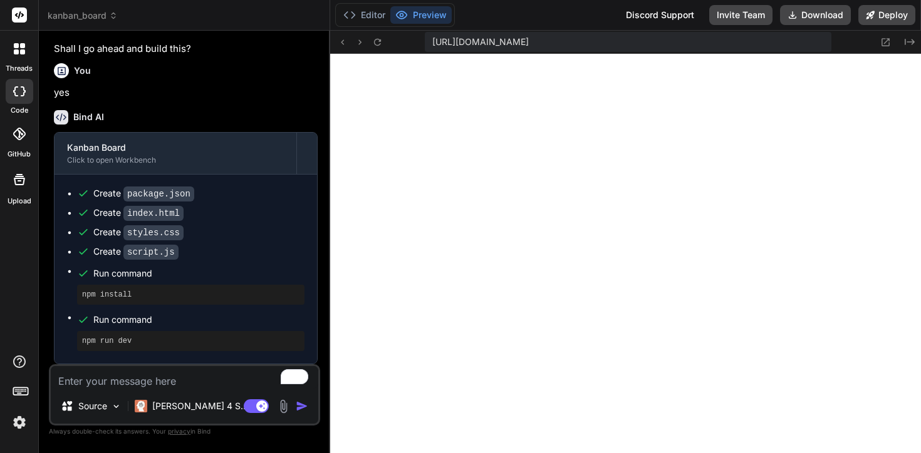
scroll to position [583, 0]
click at [105, 388] on textarea "To enrich screen reader interactions, please activate Accessibility in Grammarl…" at bounding box center [184, 377] width 267 height 23
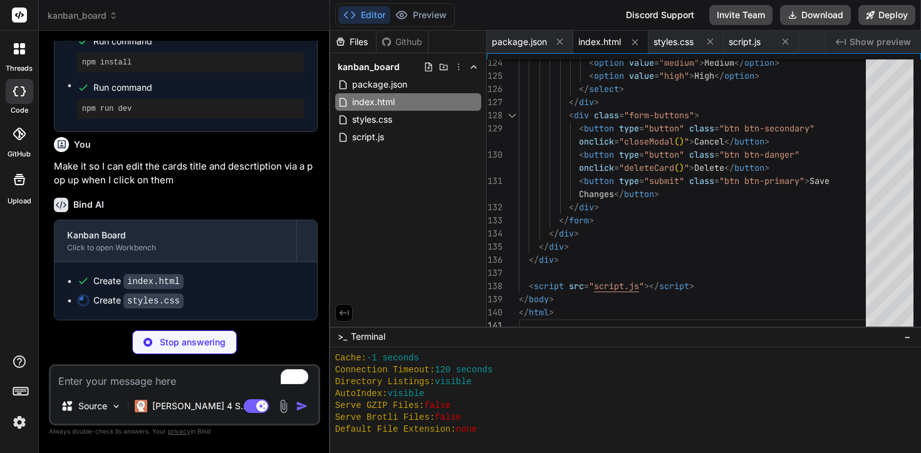
scroll to position [459, 0]
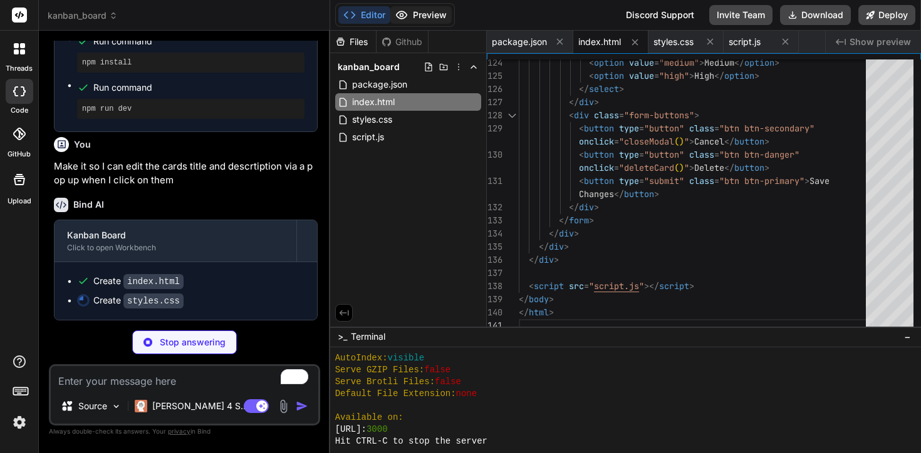
click at [409, 18] on button "Preview" at bounding box center [420, 15] width 61 height 18
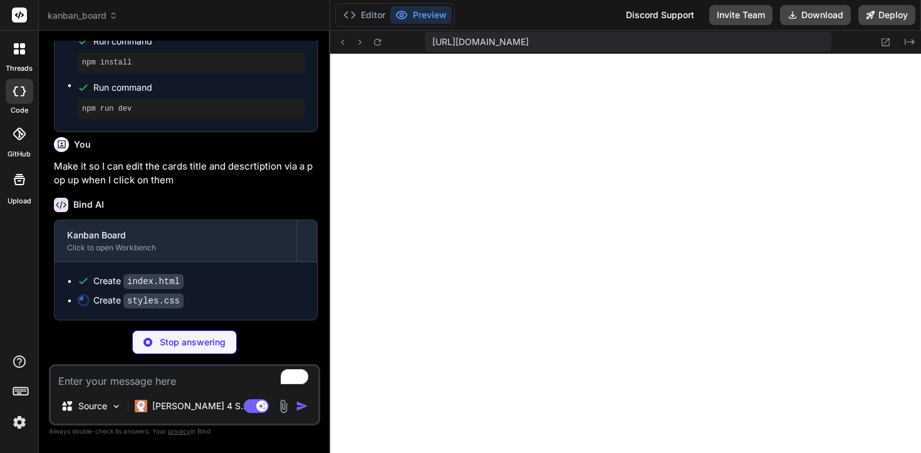
scroll to position [484, 0]
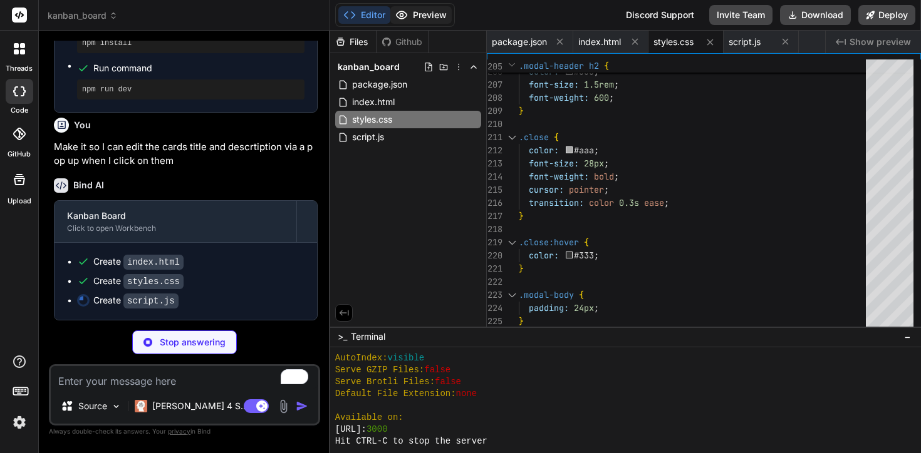
click at [423, 23] on button "Preview" at bounding box center [420, 15] width 61 height 18
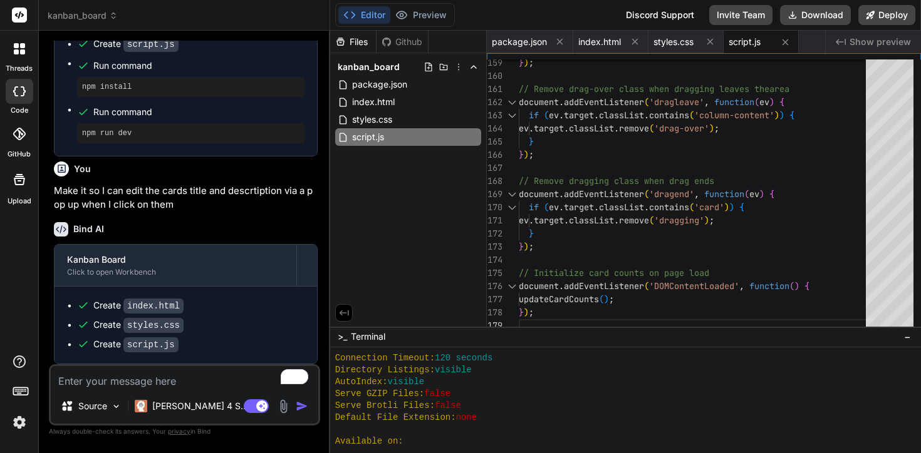
scroll to position [445, 0]
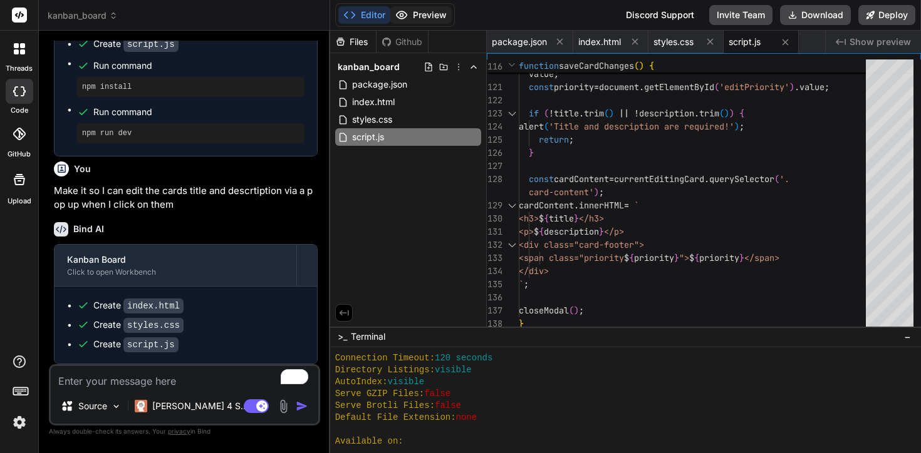
click at [421, 14] on button "Preview" at bounding box center [420, 15] width 61 height 18
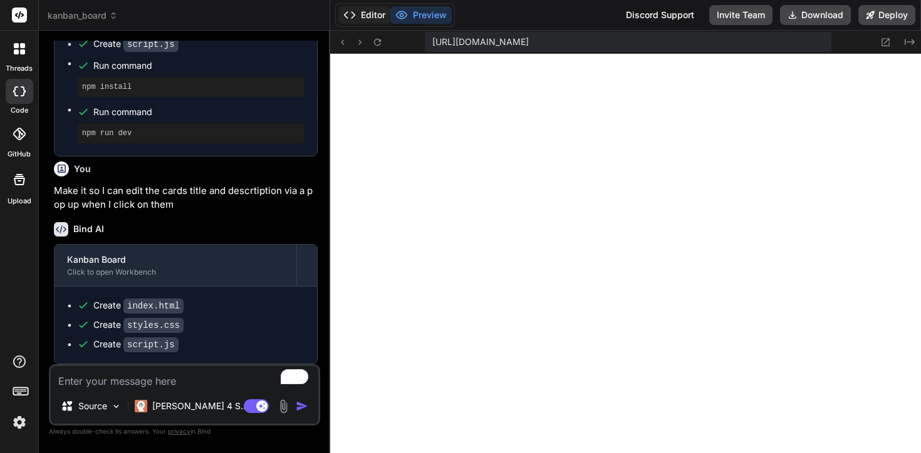
click at [356, 23] on button "Editor" at bounding box center [364, 15] width 52 height 18
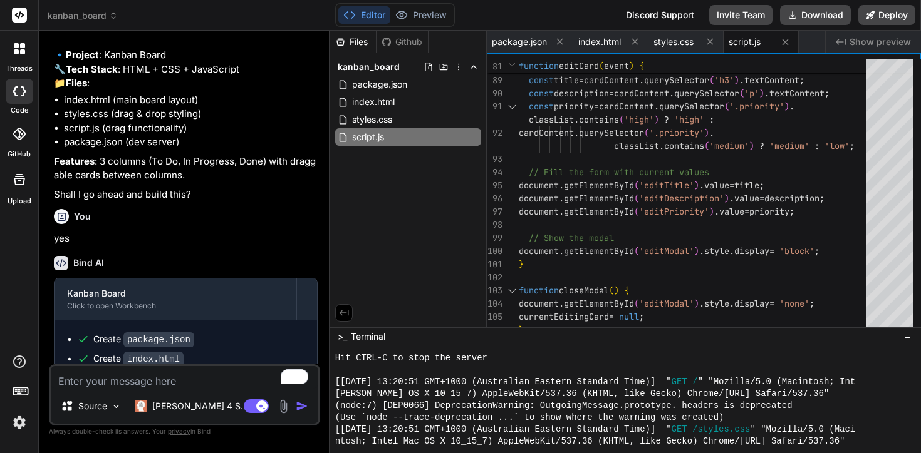
scroll to position [0, 0]
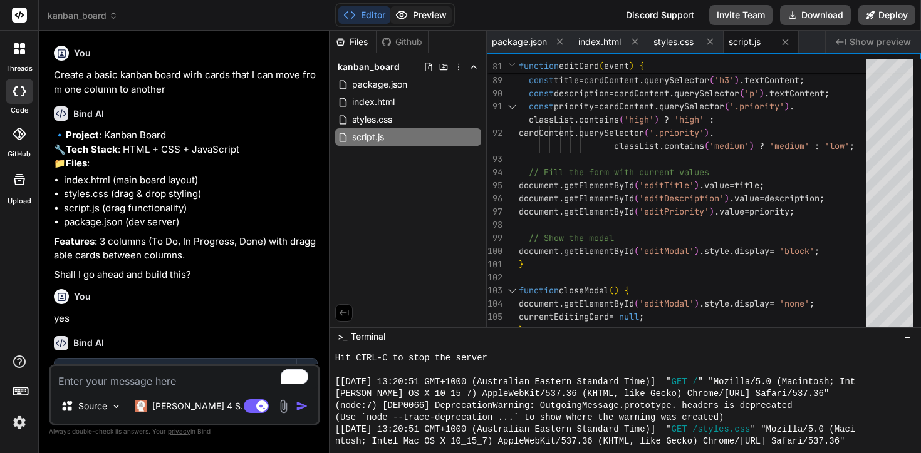
click at [426, 19] on button "Preview" at bounding box center [420, 15] width 61 height 18
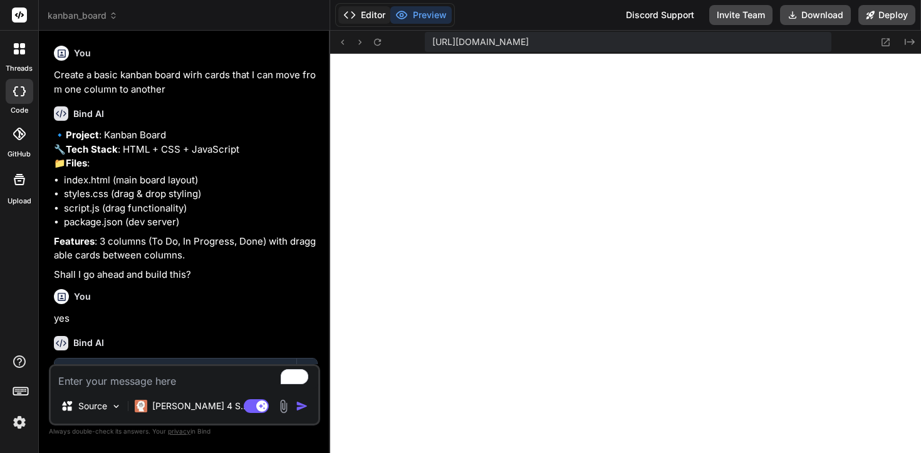
click at [353, 21] on icon at bounding box center [349, 15] width 13 height 13
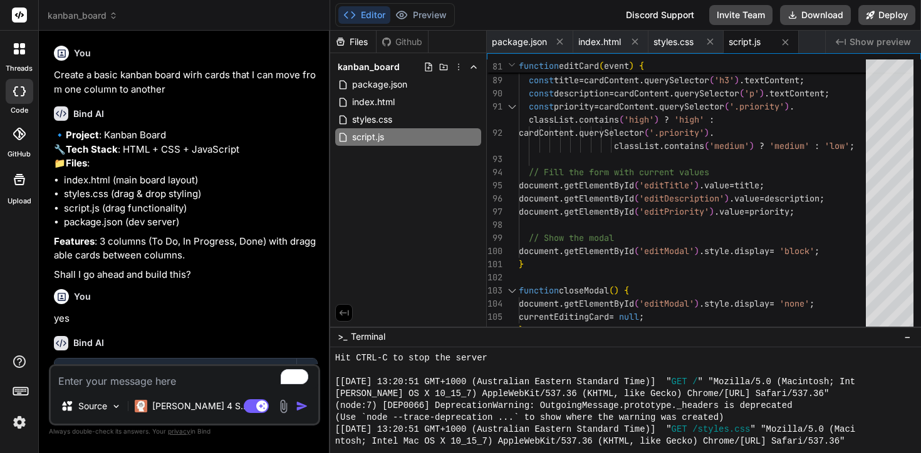
scroll to position [460, 0]
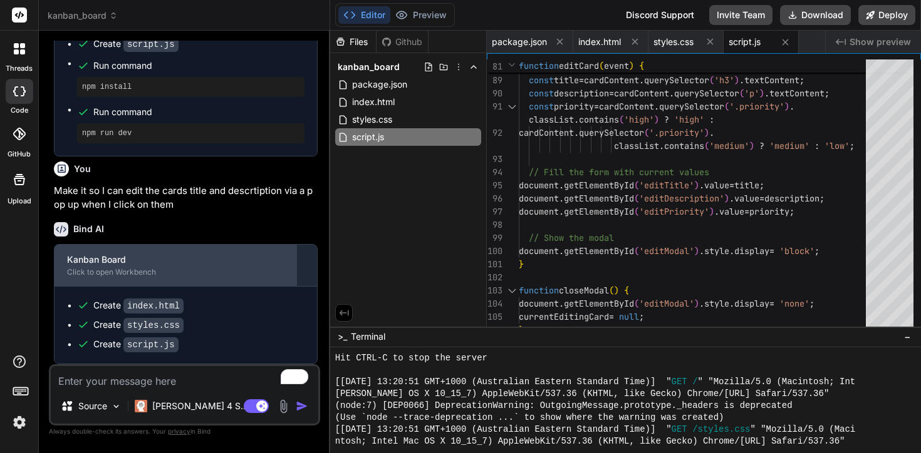
click at [110, 266] on div "Kanban Board" at bounding box center [175, 260] width 217 height 13
click at [111, 269] on div "Click to open Workbench" at bounding box center [175, 272] width 217 height 10
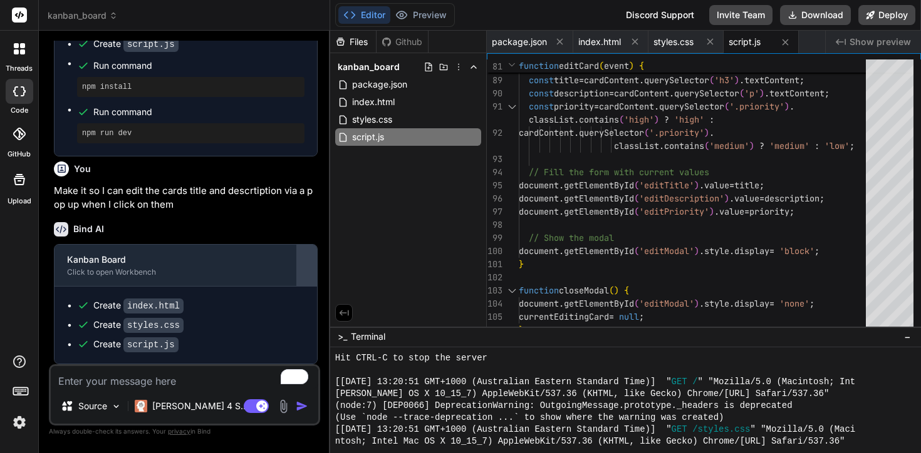
click at [299, 276] on div at bounding box center [307, 266] width 20 height 20
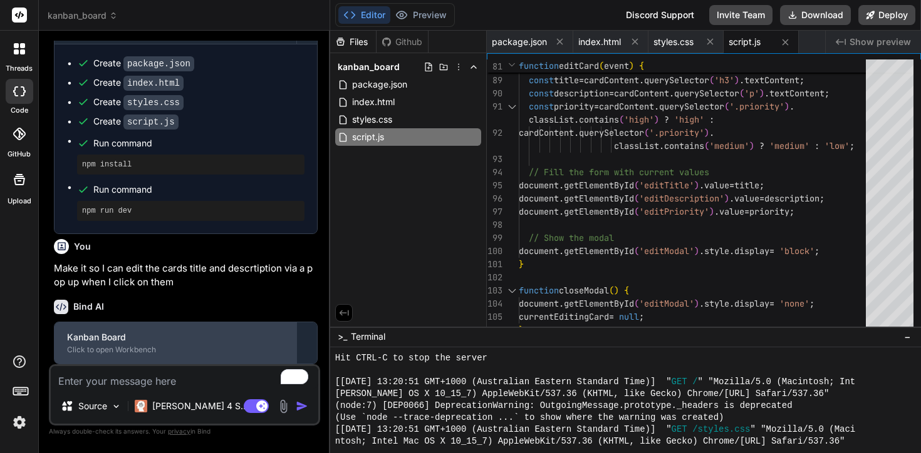
click at [200, 343] on div "Kanban Board" at bounding box center [175, 337] width 217 height 13
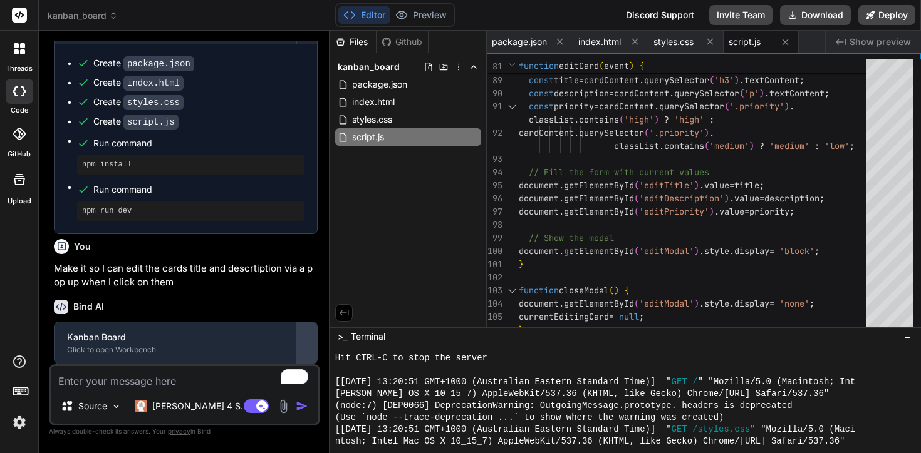
click at [308, 343] on div at bounding box center [307, 343] width 20 height 20
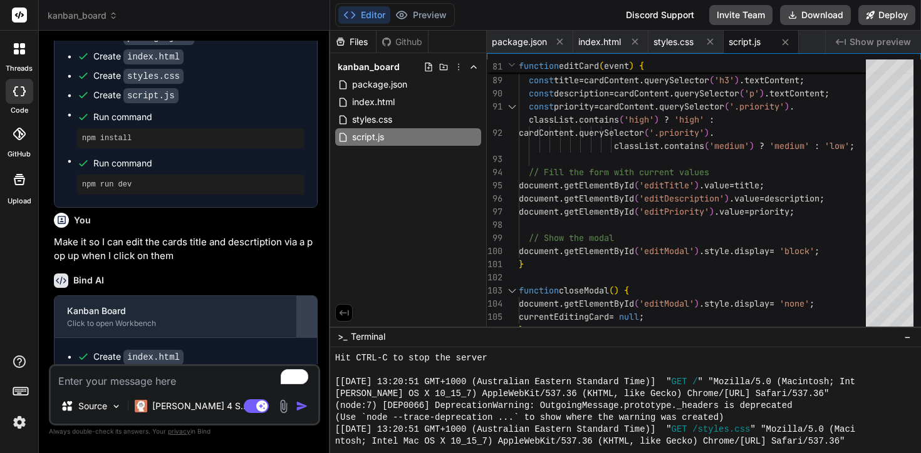
scroll to position [460, 0]
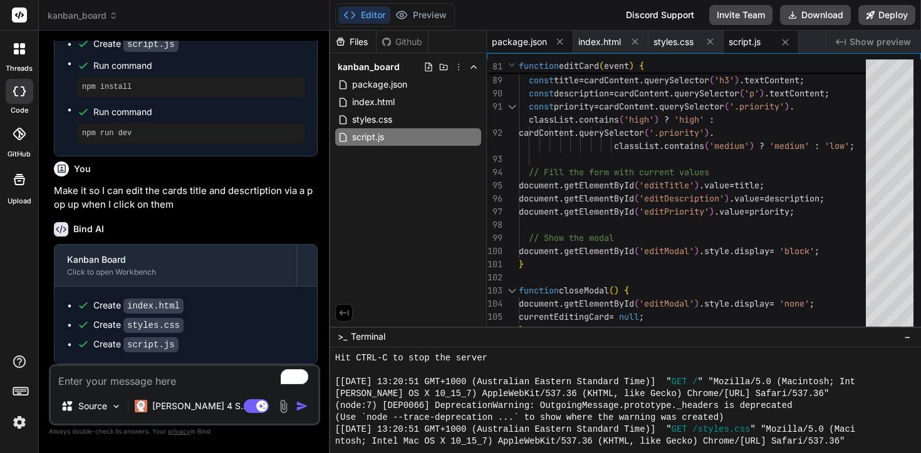
click at [527, 46] on span "package.json" at bounding box center [519, 42] width 55 height 13
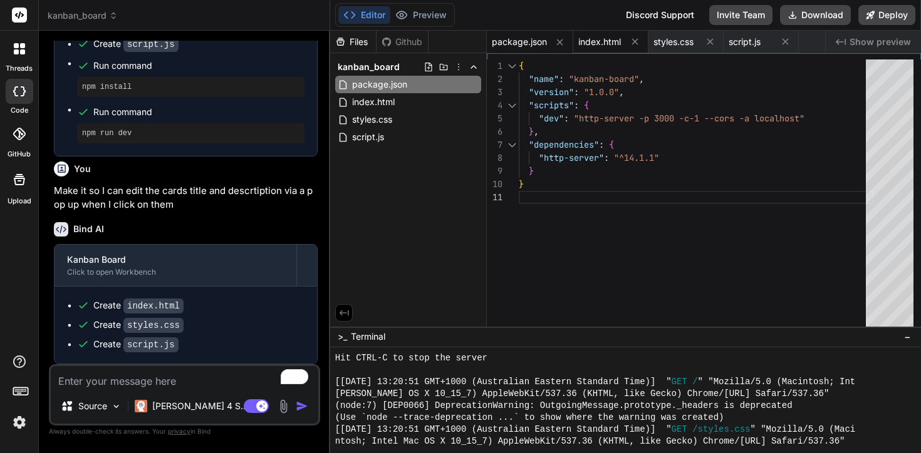
click at [594, 43] on span "index.html" at bounding box center [599, 42] width 43 height 13
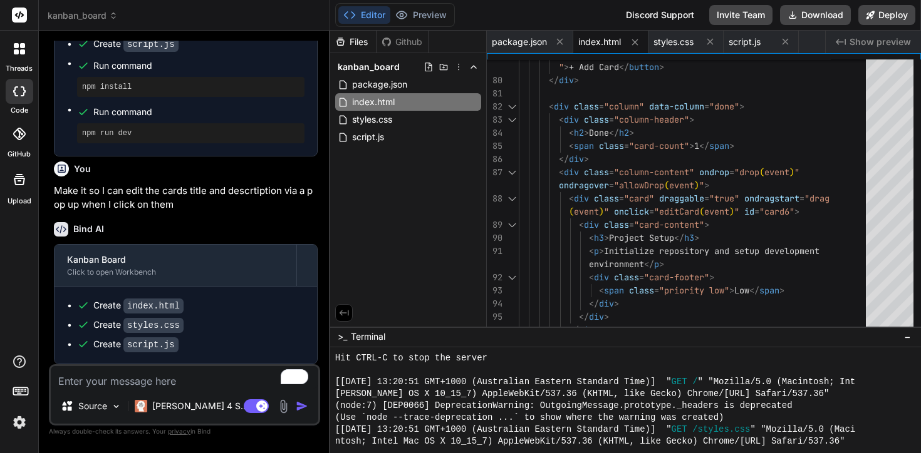
click at [116, 371] on textarea "To enrich screen reader interactions, please activate Accessibility in Grammarl…" at bounding box center [184, 377] width 267 height 23
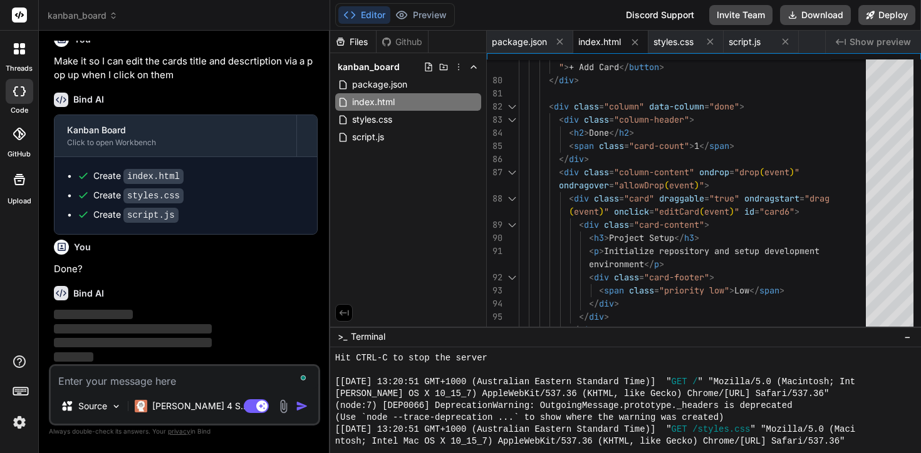
scroll to position [589, 0]
click at [432, 11] on button "Preview" at bounding box center [420, 15] width 61 height 18
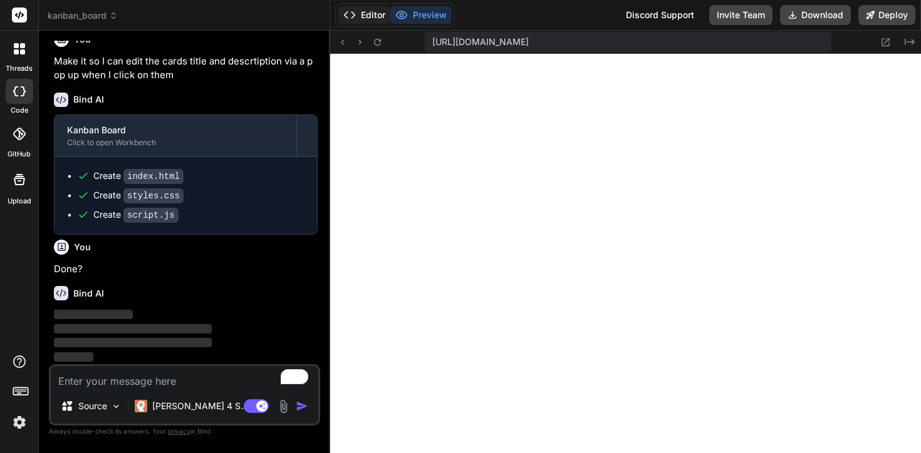
click at [366, 14] on button "Editor" at bounding box center [364, 15] width 52 height 18
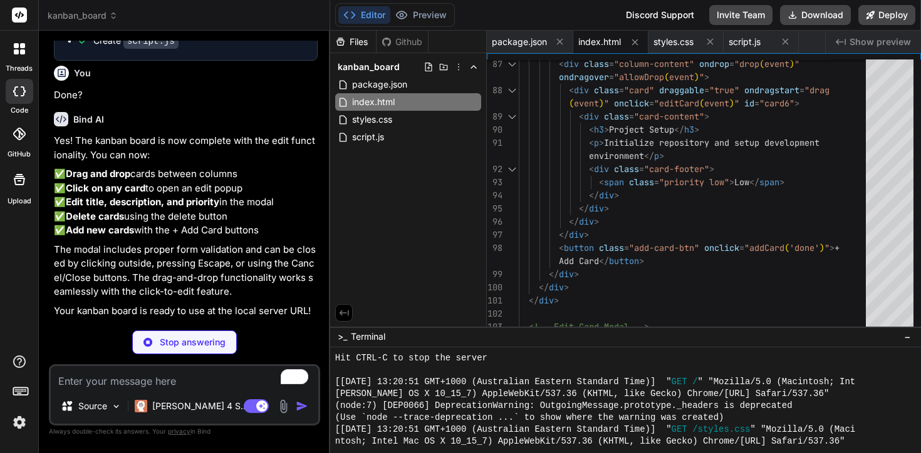
scroll to position [776, 0]
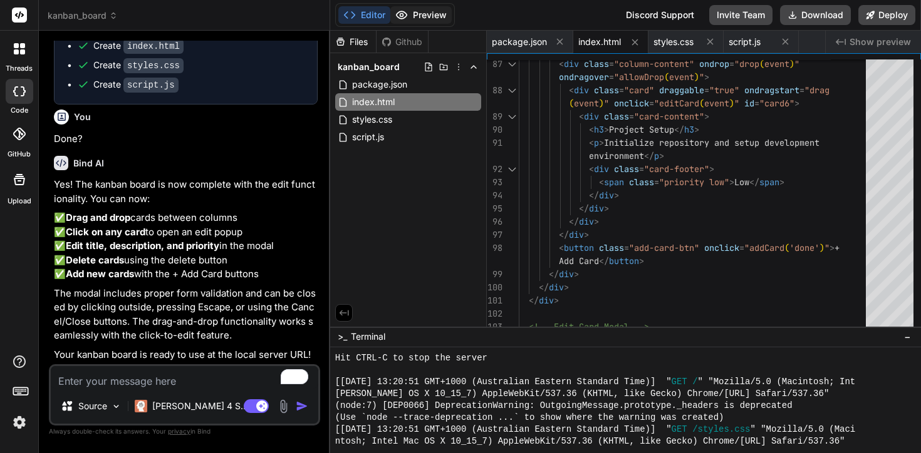
click at [433, 18] on button "Preview" at bounding box center [420, 15] width 61 height 18
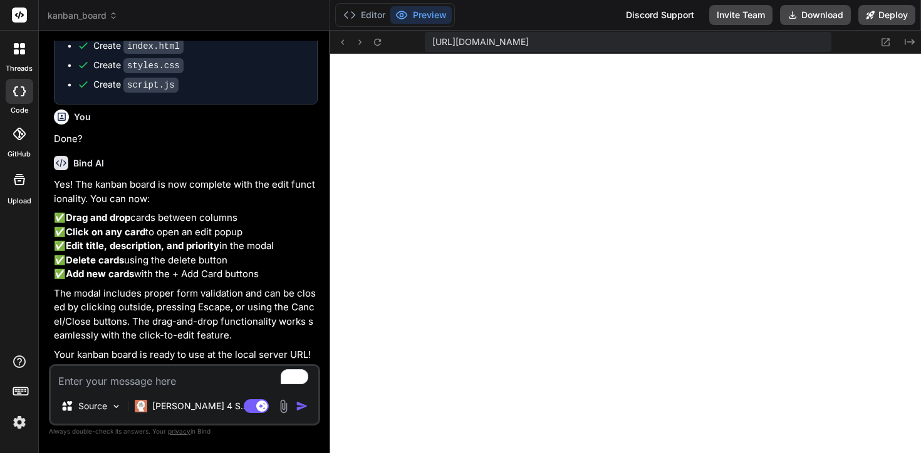
click at [824, 43] on div "[URL][DOMAIN_NAME]" at bounding box center [628, 42] width 406 height 20
click at [529, 36] on span "[URL][DOMAIN_NAME]" at bounding box center [480, 42] width 96 height 13
click at [371, 49] on div "[URL][DOMAIN_NAME] Created with Pixso." at bounding box center [625, 42] width 591 height 23
click at [379, 42] on icon at bounding box center [377, 42] width 11 height 11
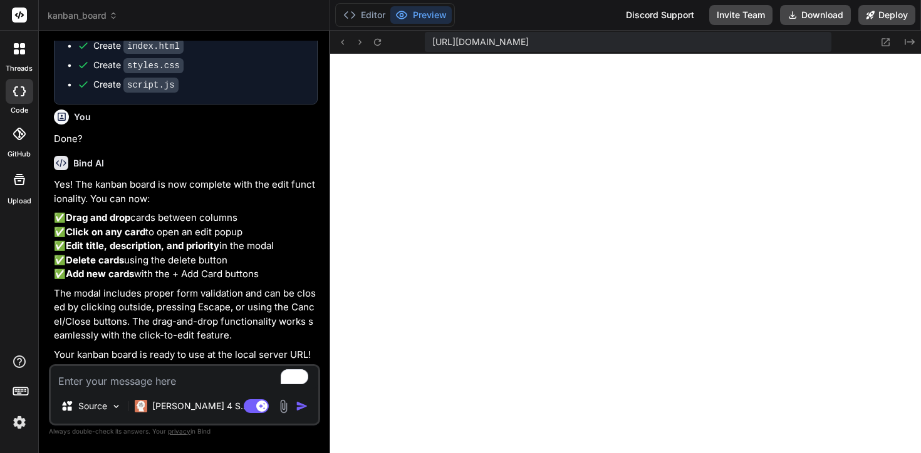
click at [205, 373] on textarea "To enrich screen reader interactions, please activate Accessibility in Grammarl…" at bounding box center [184, 377] width 267 height 23
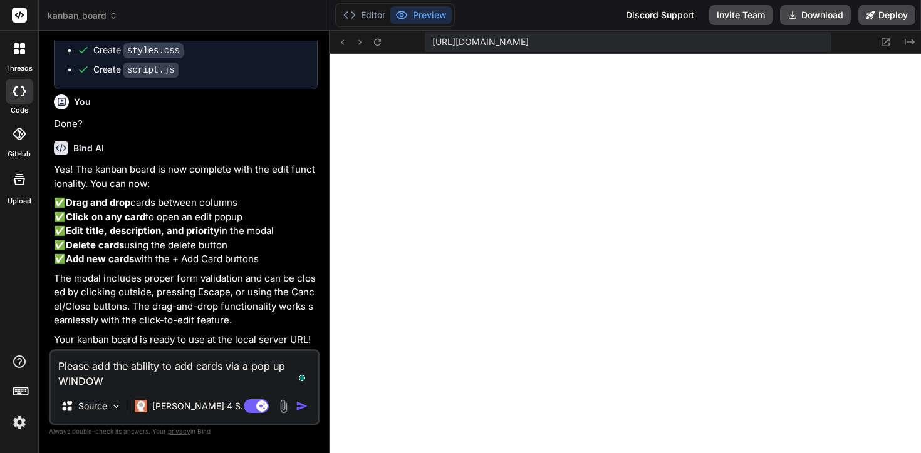
click at [291, 399] on div "Agent Mode. When this toggle is activated, AI automatically makes decisions, re…" at bounding box center [277, 406] width 72 height 15
click at [296, 401] on img "button" at bounding box center [302, 406] width 13 height 13
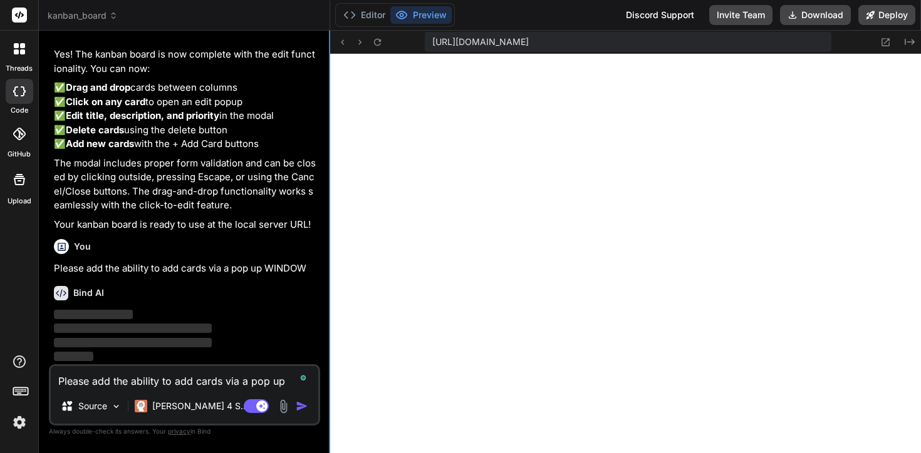
scroll to position [906, 0]
click at [358, 23] on button "Editor" at bounding box center [364, 15] width 52 height 18
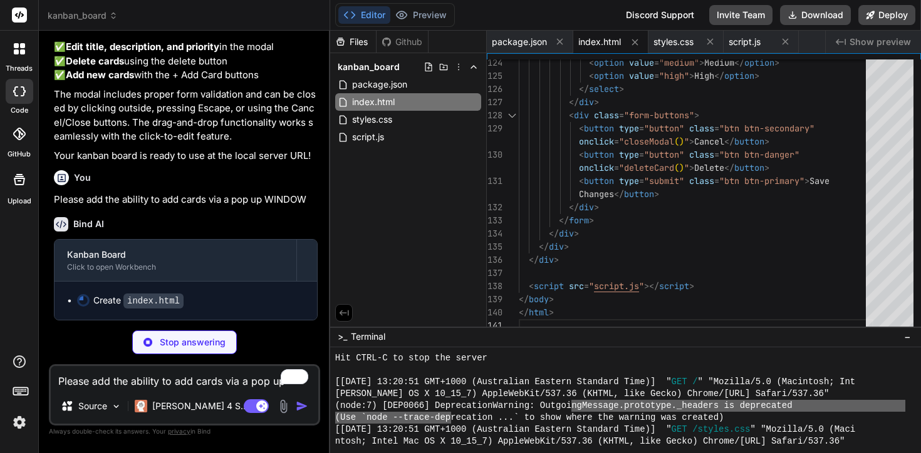
drag, startPoint x: 451, startPoint y: 419, endPoint x: 574, endPoint y: 402, distance: 123.9
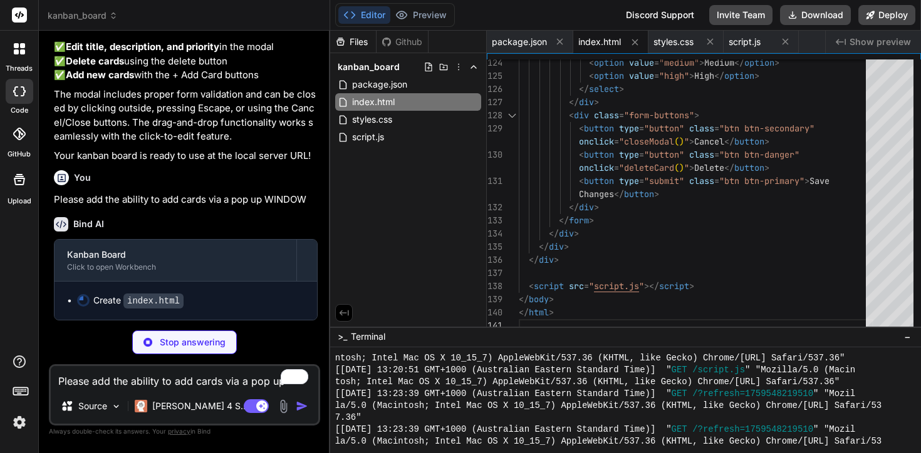
scroll to position [974, 0]
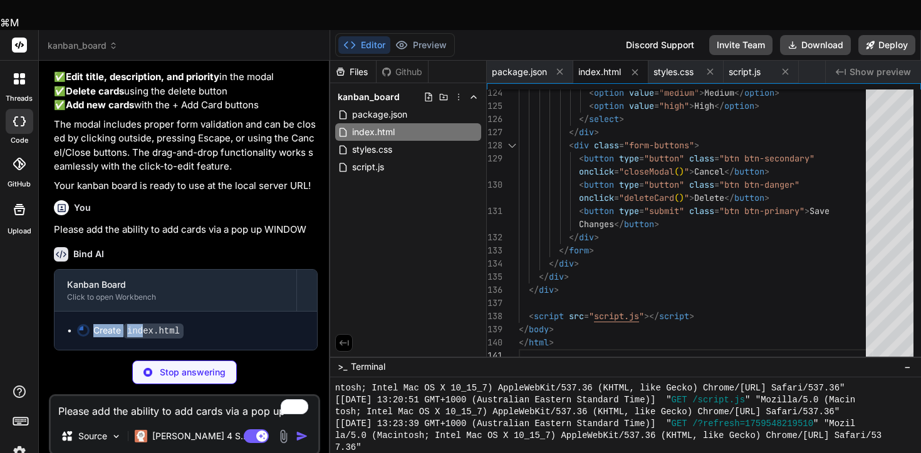
drag, startPoint x: 143, startPoint y: 299, endPoint x: 202, endPoint y: 292, distance: 58.6
click at [202, 312] on div "Create index.html" at bounding box center [185, 331] width 262 height 38
click at [206, 324] on div "Create index.html" at bounding box center [190, 330] width 227 height 13
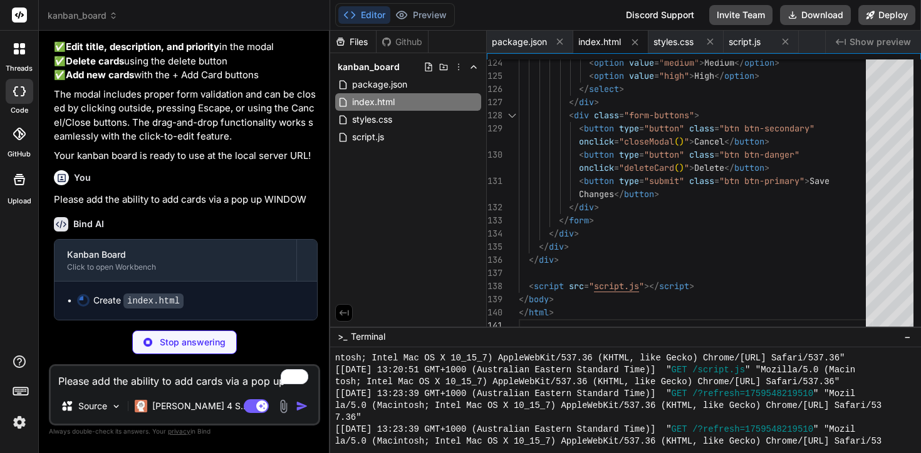
click at [133, 300] on code "index.html" at bounding box center [153, 301] width 60 height 15
click at [133, 299] on code "index.html" at bounding box center [153, 301] width 60 height 15
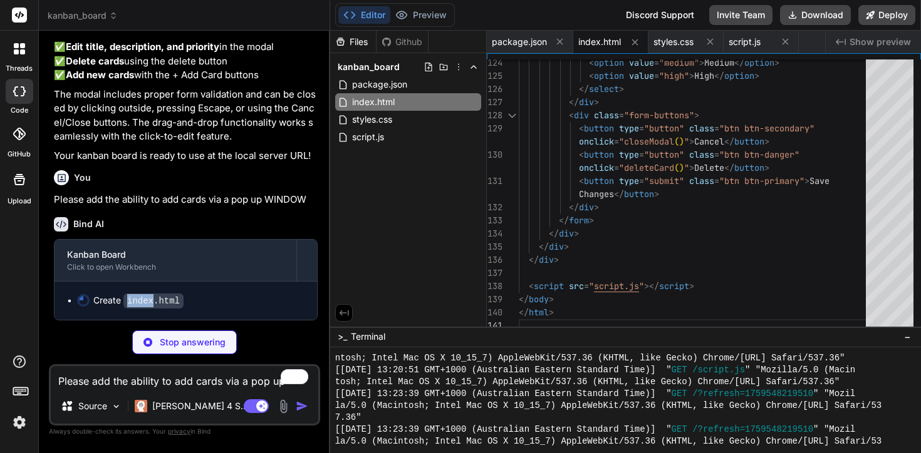
click at [133, 299] on code "index.html" at bounding box center [153, 301] width 60 height 15
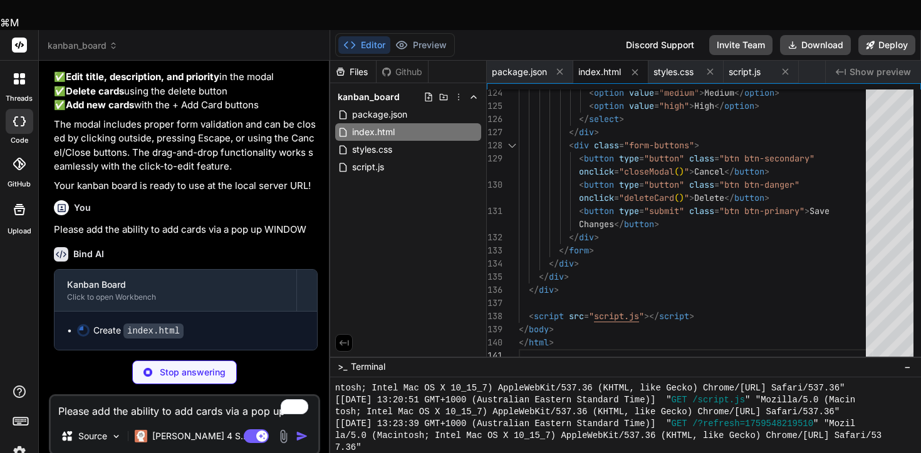
click at [132, 324] on code "index.html" at bounding box center [153, 331] width 60 height 15
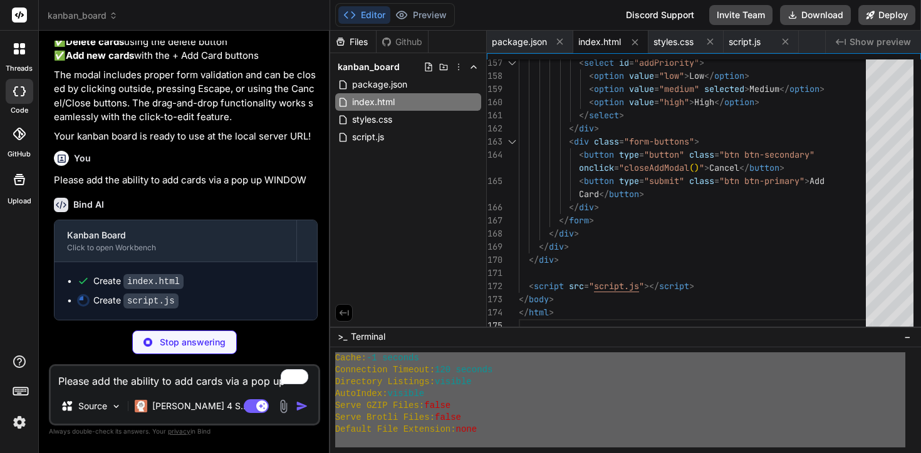
drag, startPoint x: 479, startPoint y: 353, endPoint x: 552, endPoint y: 348, distance: 72.8
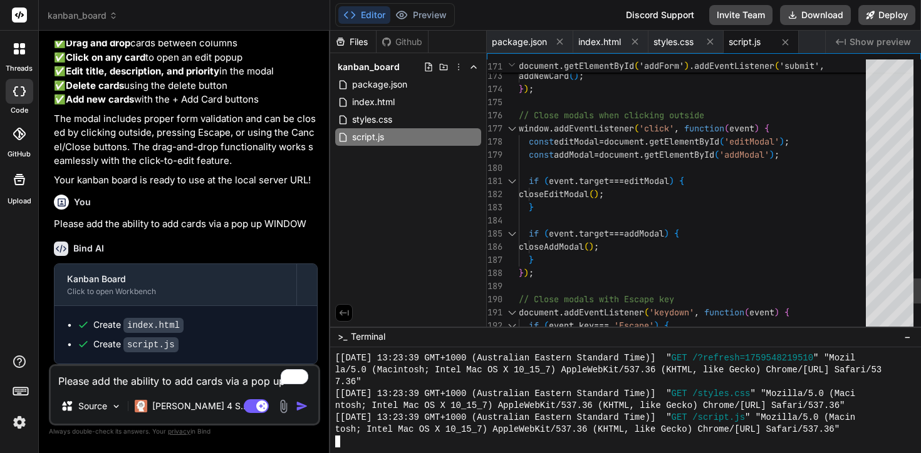
scroll to position [950, 0]
click at [434, 13] on button "Preview" at bounding box center [420, 15] width 61 height 18
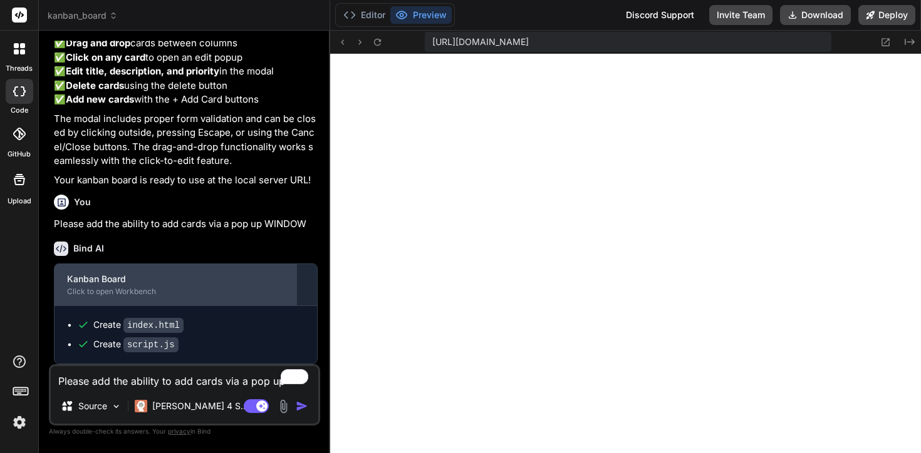
click at [130, 287] on div "Kanban Board Click to open Workbench" at bounding box center [175, 284] width 242 height 41
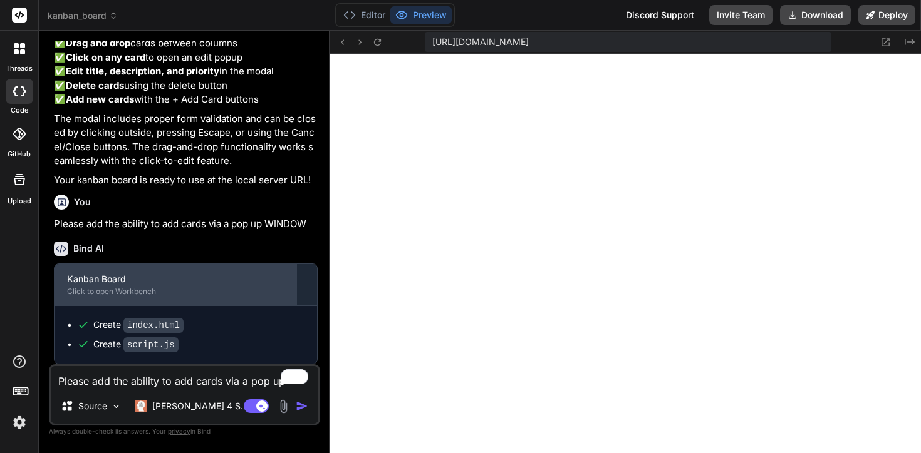
click at [130, 287] on div "Kanban Board Click to open Workbench" at bounding box center [175, 284] width 242 height 41
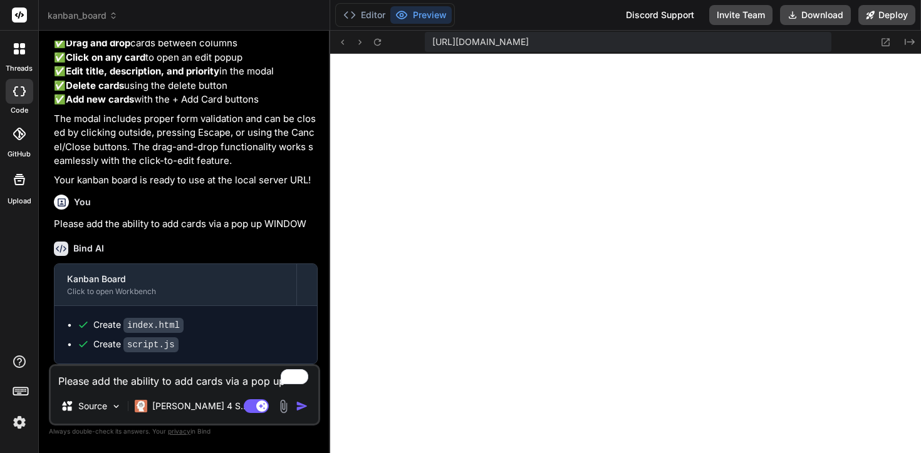
click at [175, 374] on textarea "Please add the ability to add cards via a pop up WINDOW" at bounding box center [184, 377] width 267 height 23
click at [377, 12] on button "Editor" at bounding box center [364, 15] width 52 height 18
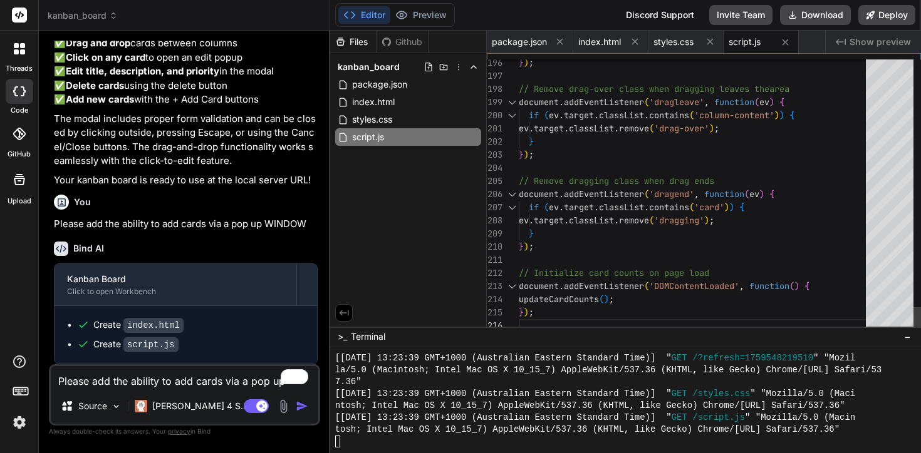
scroll to position [66, 0]
click at [418, 16] on button "Preview" at bounding box center [420, 15] width 61 height 18
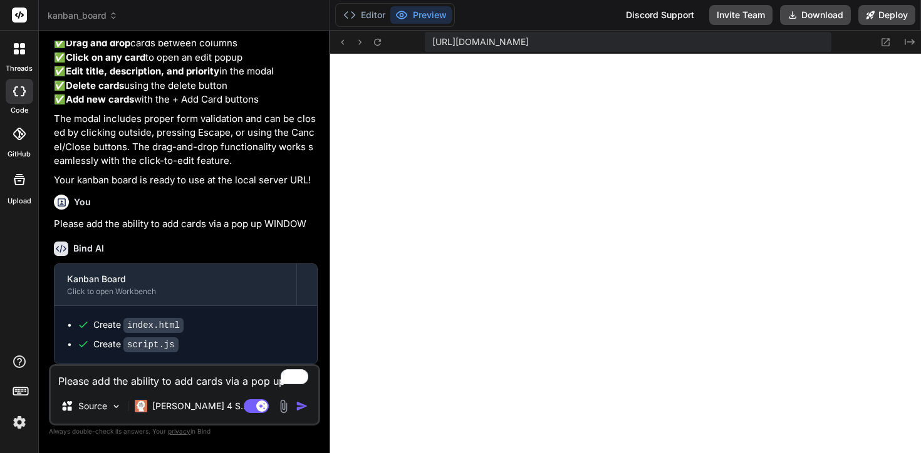
scroll to position [950, 0]
click at [158, 342] on code "script.js" at bounding box center [150, 345] width 55 height 15
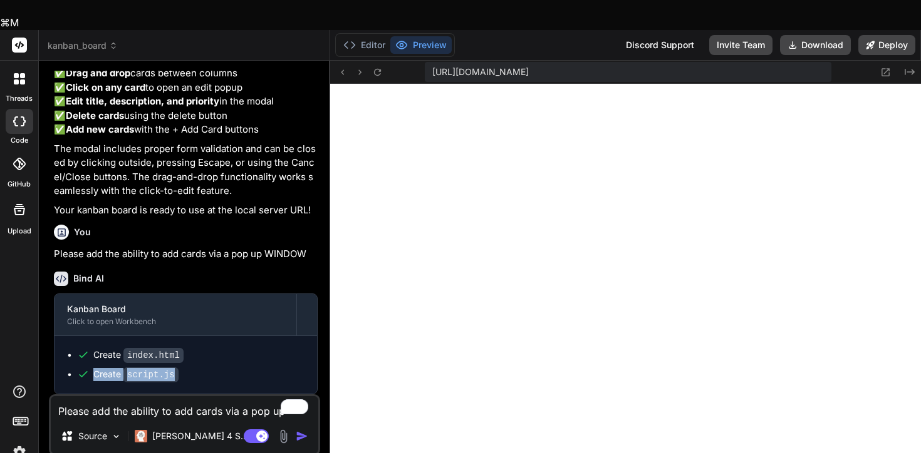
click at [158, 368] on code "script.js" at bounding box center [150, 375] width 55 height 15
click at [197, 368] on div "Create script.js" at bounding box center [190, 374] width 227 height 13
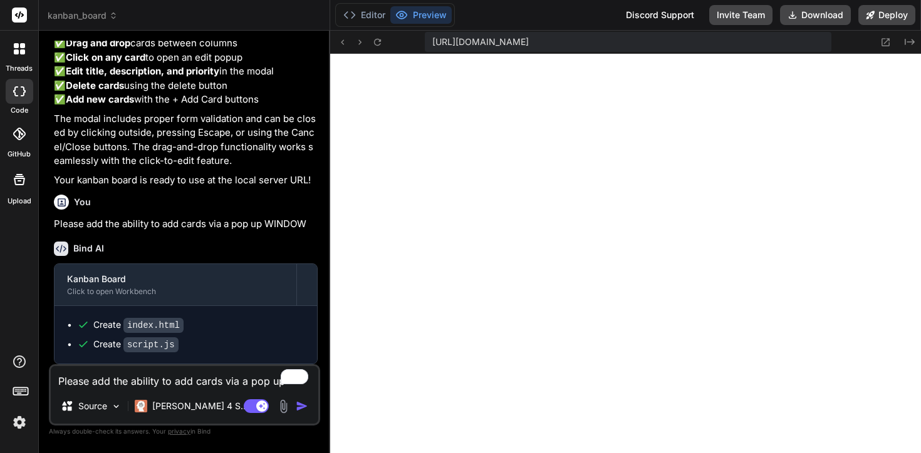
click at [182, 379] on textarea "Please add the ability to add cards via a pop up WINDOW" at bounding box center [184, 377] width 267 height 23
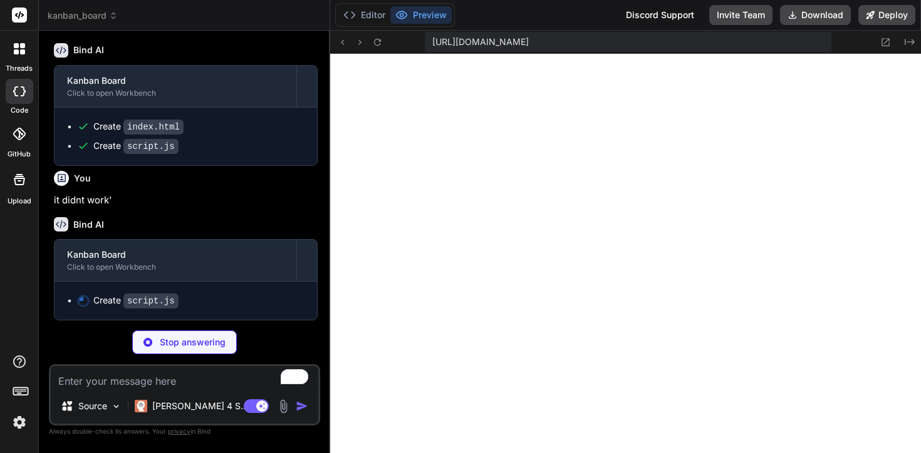
scroll to position [1149, 0]
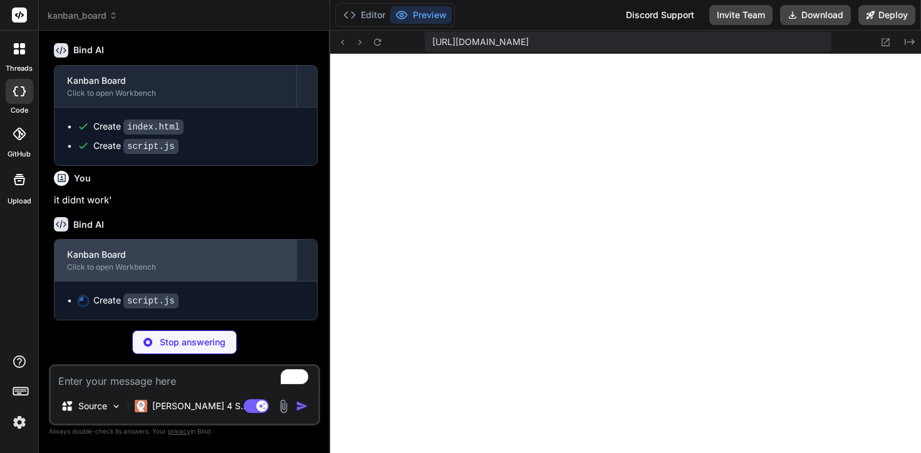
click at [155, 261] on div "Kanban Board" at bounding box center [175, 255] width 217 height 13
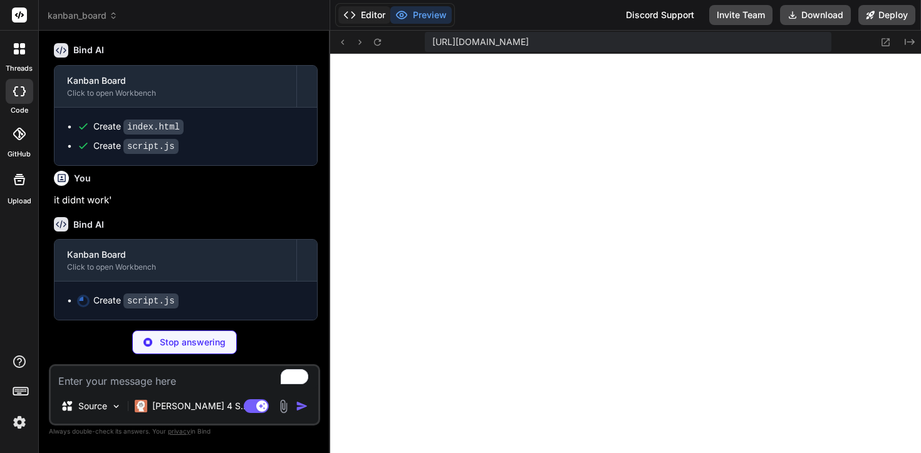
click at [376, 12] on button "Editor" at bounding box center [364, 15] width 52 height 18
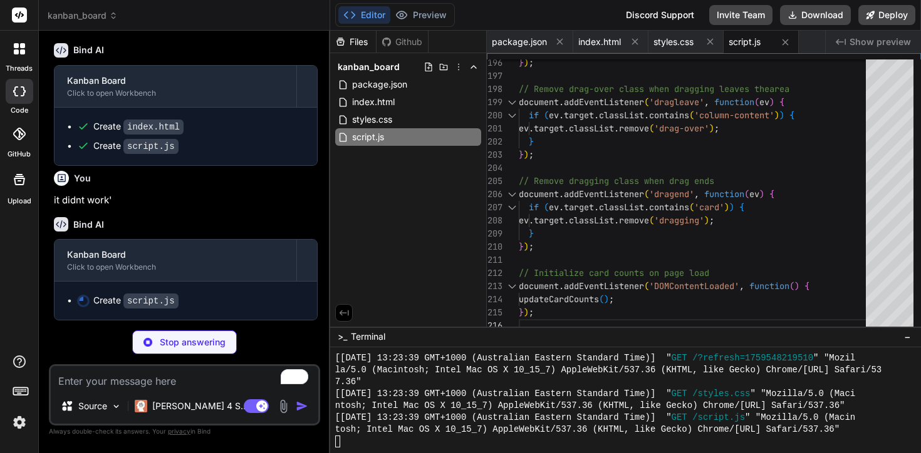
click at [463, 270] on div "Files Github kanban_board package.json index.html styles.css script.js" at bounding box center [408, 179] width 157 height 296
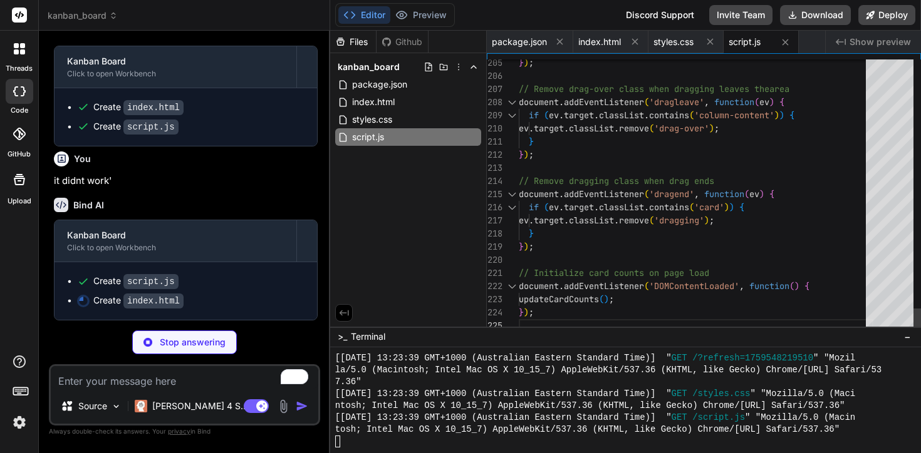
scroll to position [39, 0]
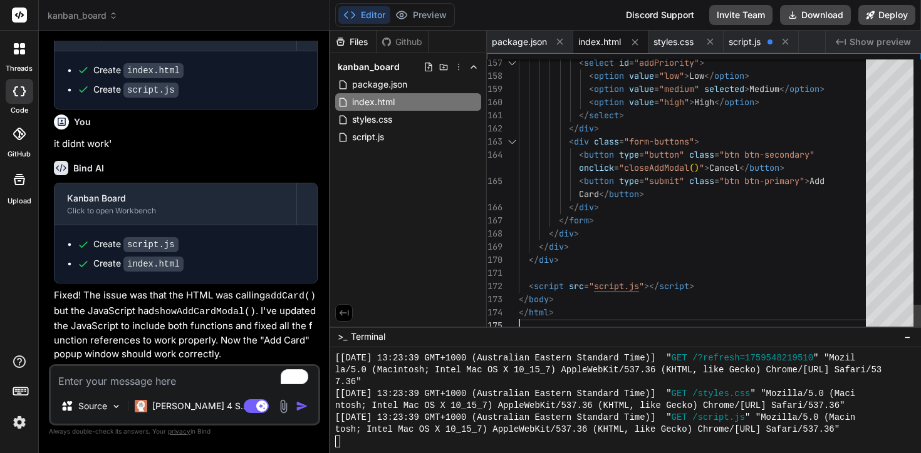
scroll to position [5, 0]
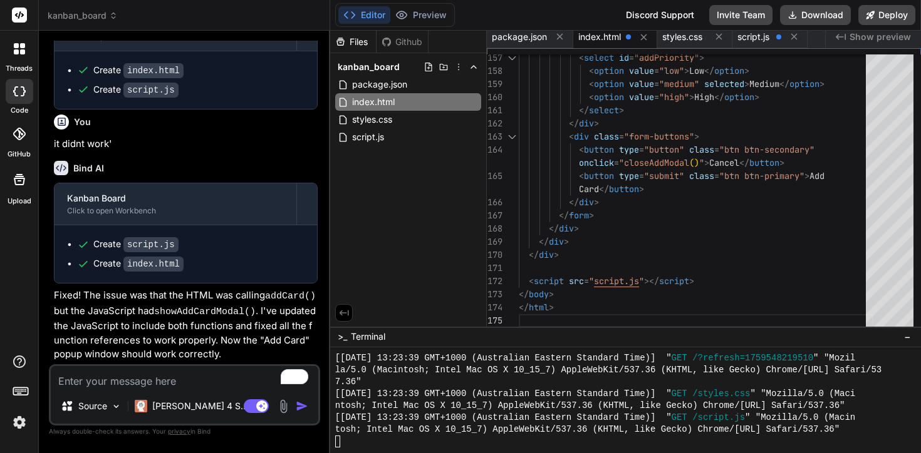
click at [164, 369] on textarea "To enrich screen reader interactions, please activate Accessibility in Grammarl…" at bounding box center [184, 377] width 267 height 23
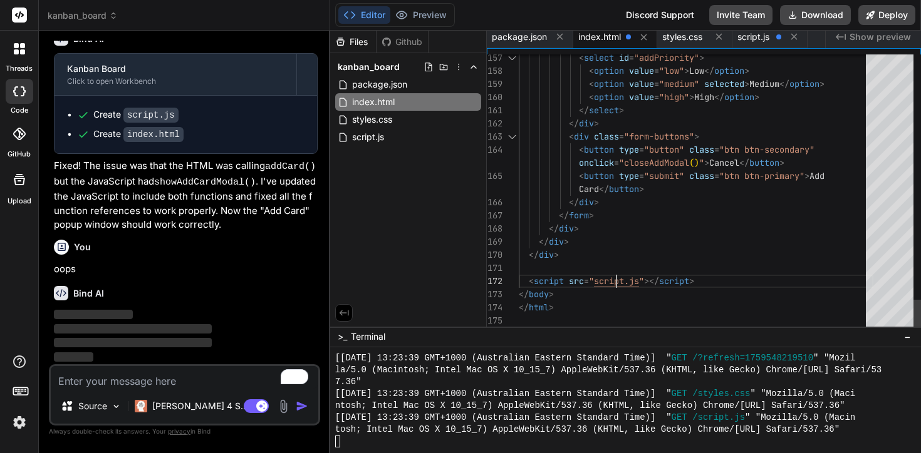
scroll to position [105, 0]
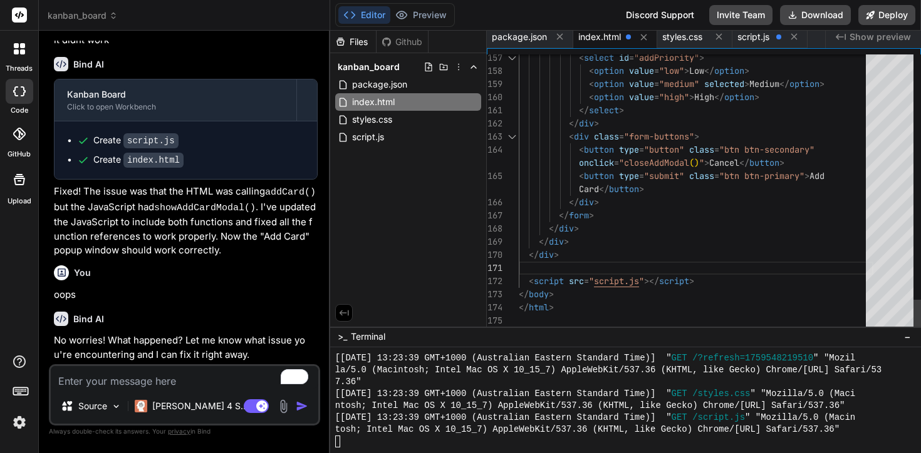
scroll to position [1306, 0]
click at [239, 379] on textarea "To enrich screen reader interactions, please activate Accessibility in Grammarl…" at bounding box center [184, 377] width 267 height 23
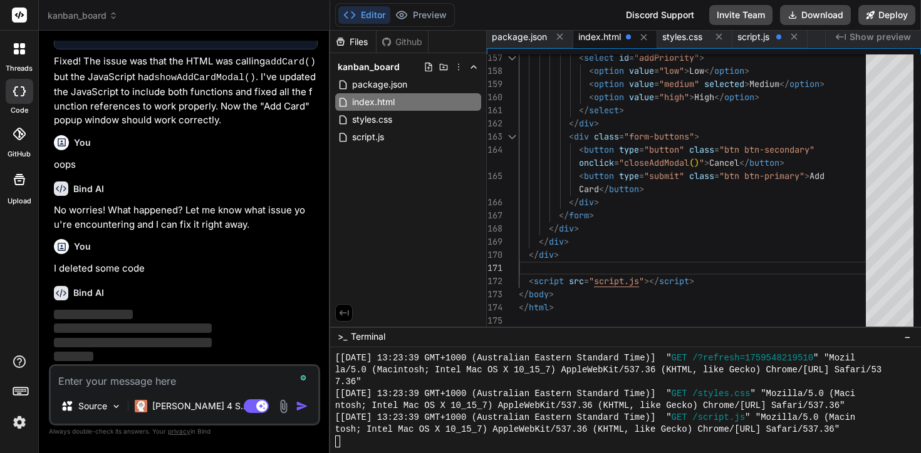
scroll to position [1436, 0]
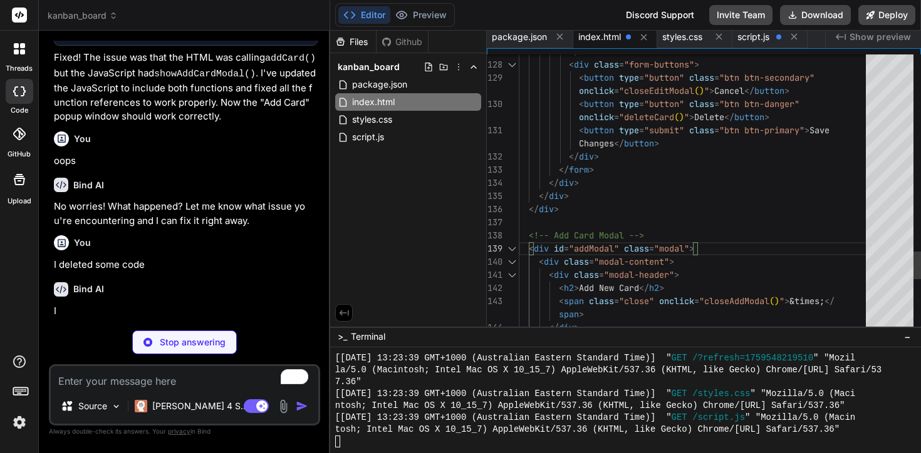
scroll to position [1436, 0]
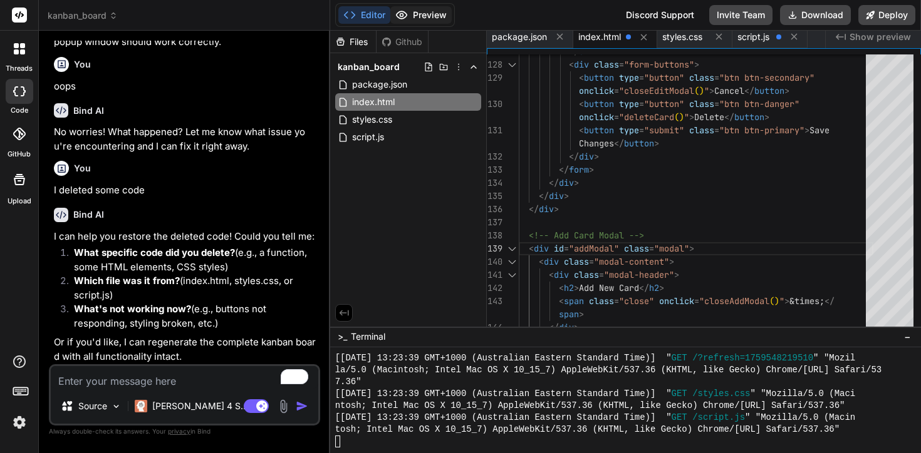
click at [413, 22] on button "Preview" at bounding box center [420, 15] width 61 height 18
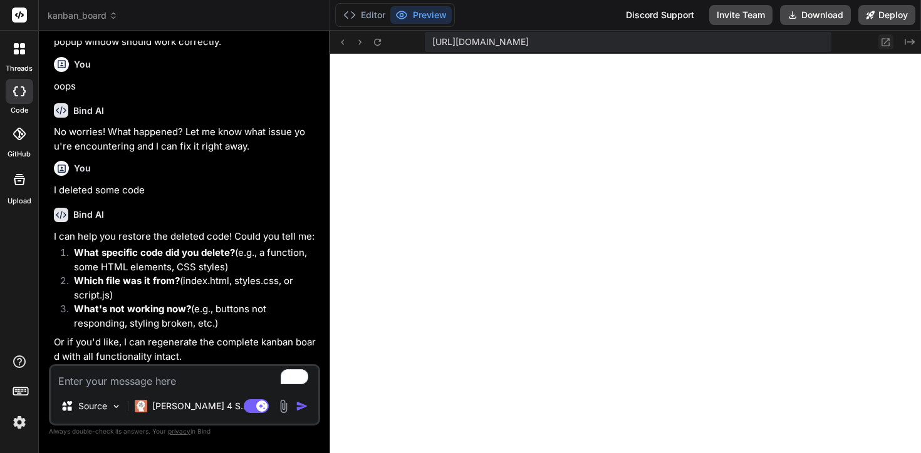
click at [886, 44] on icon at bounding box center [885, 42] width 11 height 11
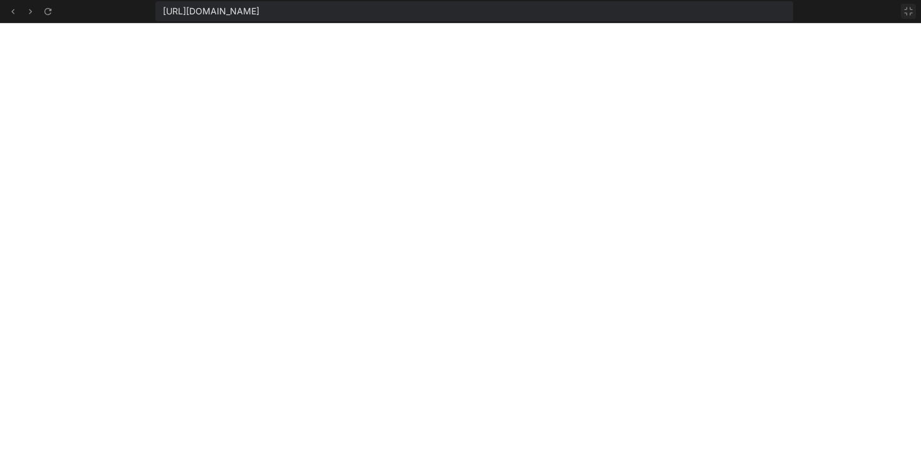
click at [906, 8] on icon at bounding box center [908, 12] width 8 height 8
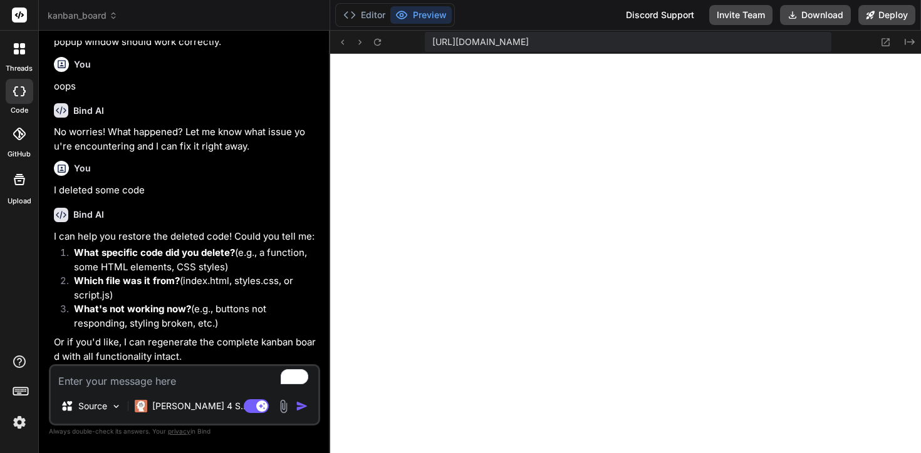
scroll to position [869, 0]
click at [95, 18] on span "kanban_board" at bounding box center [83, 15] width 70 height 13
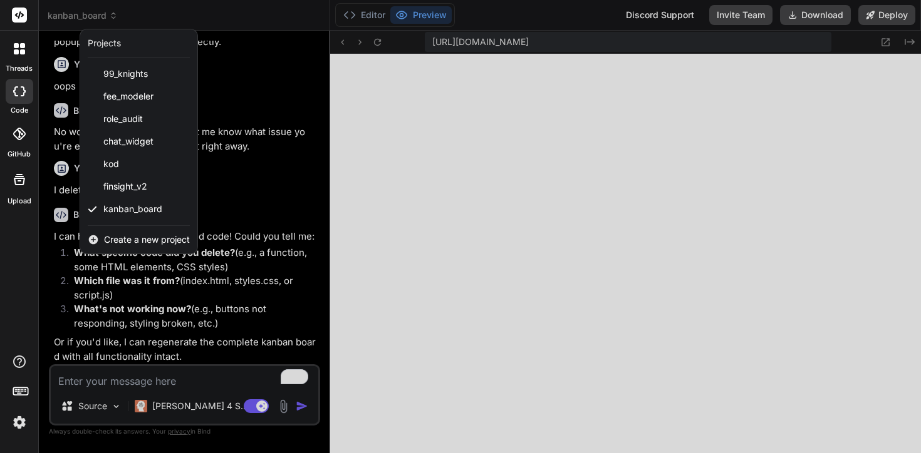
click at [128, 245] on span "Create a new project" at bounding box center [147, 240] width 86 height 13
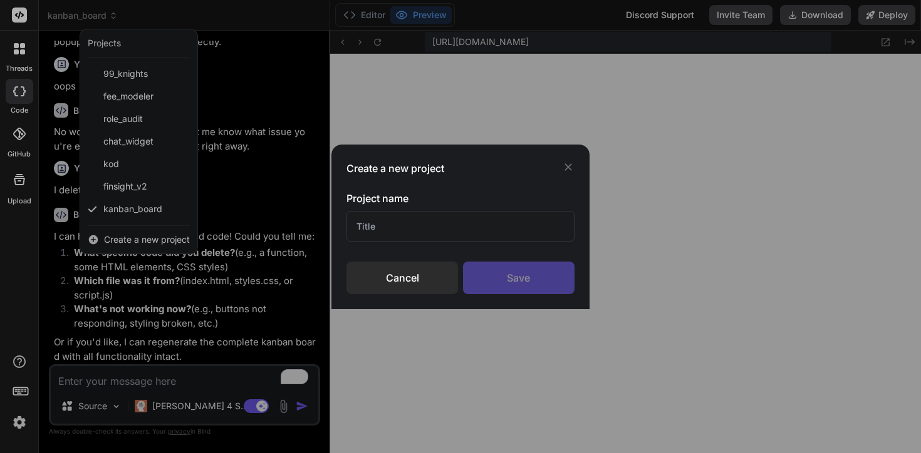
click at [410, 236] on input "text" at bounding box center [460, 226] width 228 height 31
click at [382, 226] on input "Role Auditn v2" at bounding box center [460, 226] width 228 height 31
click at [498, 285] on div "Save" at bounding box center [518, 278] width 111 height 33
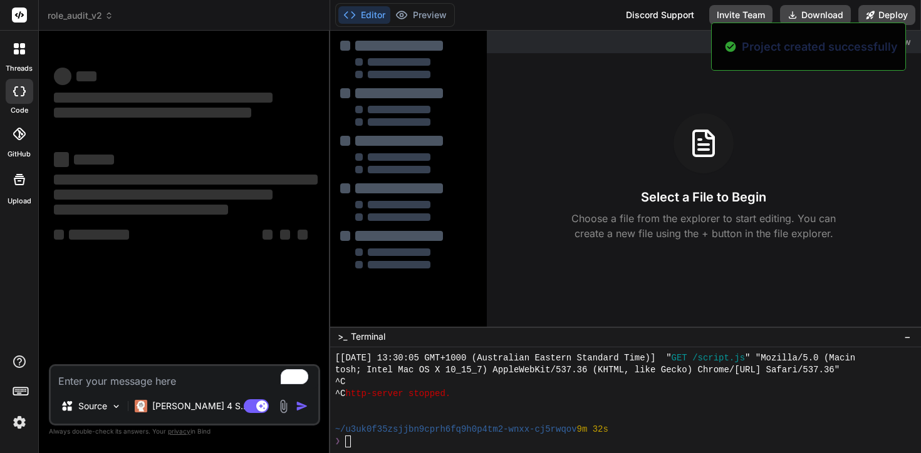
scroll to position [928, 0]
click at [109, 381] on textarea "To enrich screen reader interactions, please activate Accessibility in Grammarl…" at bounding box center [184, 377] width 267 height 23
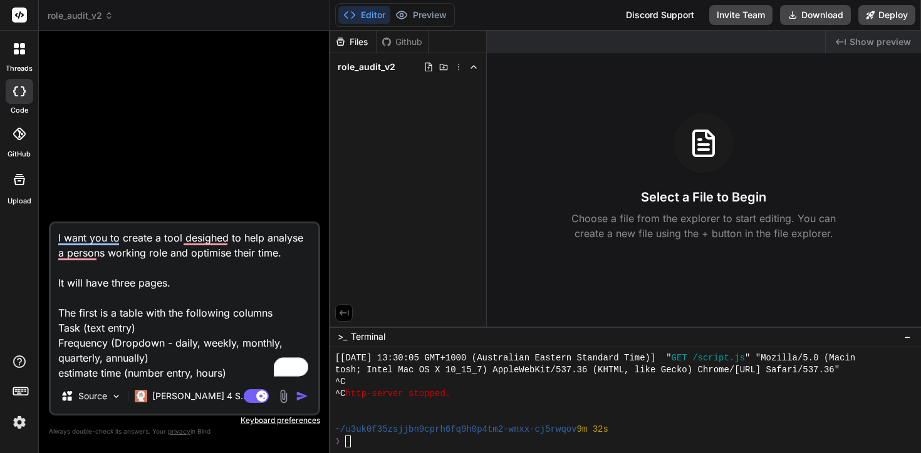
scroll to position [33, 0]
click at [75, 353] on textarea "I want you to create a tool desighed to help analyse a persons working role and…" at bounding box center [184, 301] width 267 height 155
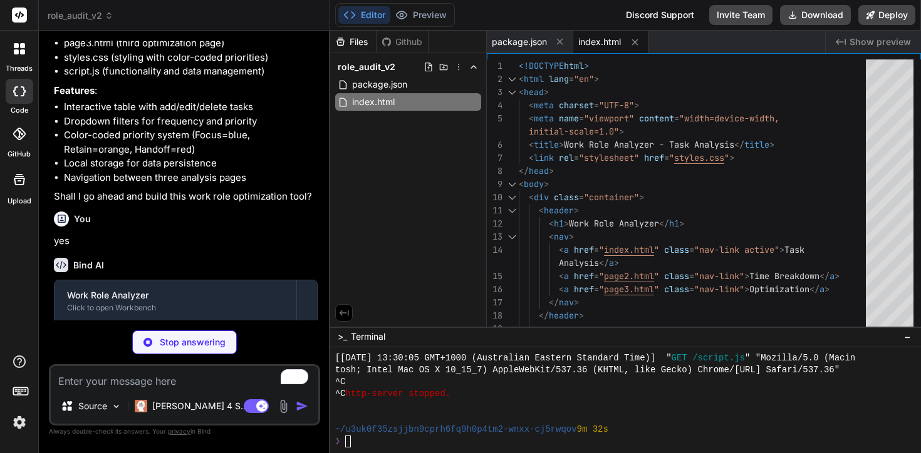
scroll to position [342, 0]
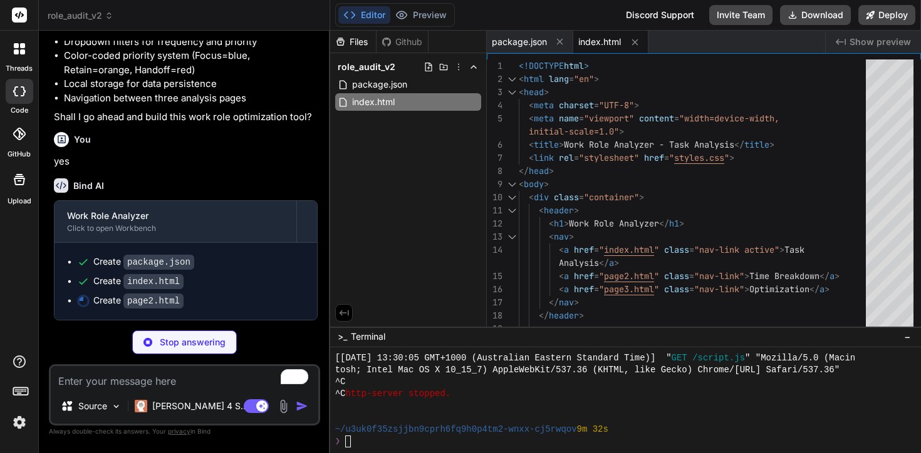
click at [609, 46] on span "index.html" at bounding box center [599, 42] width 43 height 13
click at [522, 49] on div "package.json" at bounding box center [530, 42] width 86 height 23
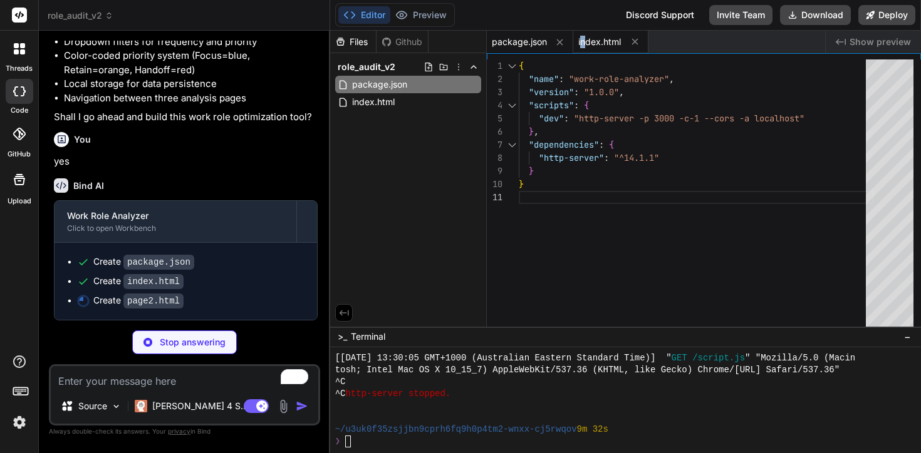
click at [582, 40] on span "index.html" at bounding box center [599, 42] width 43 height 13
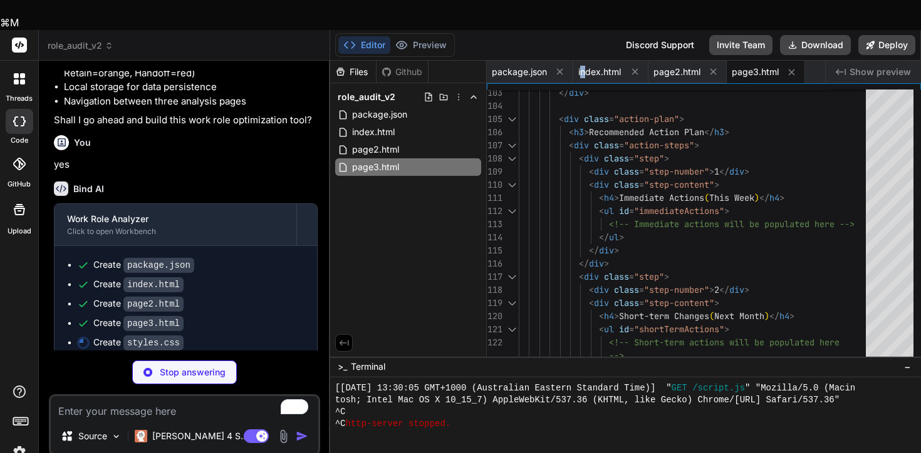
click at [355, 36] on button "Editor" at bounding box center [364, 45] width 52 height 18
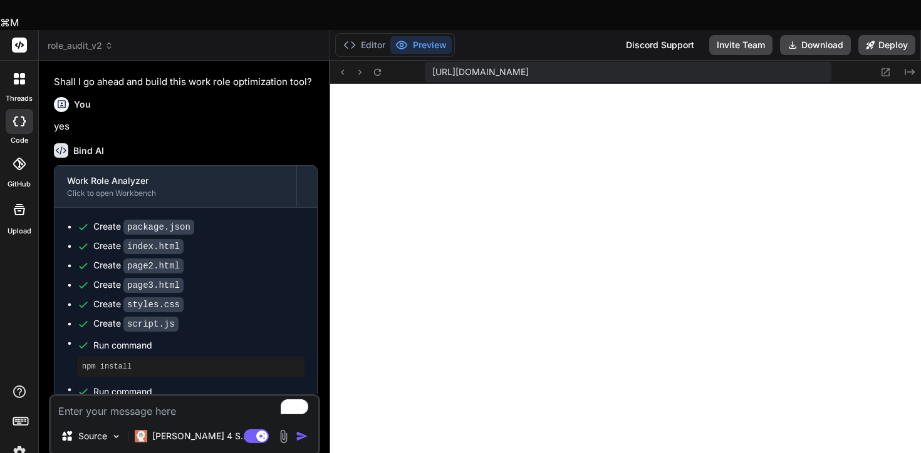
scroll to position [1928, 0]
